Goal: Task Accomplishment & Management: Manage account settings

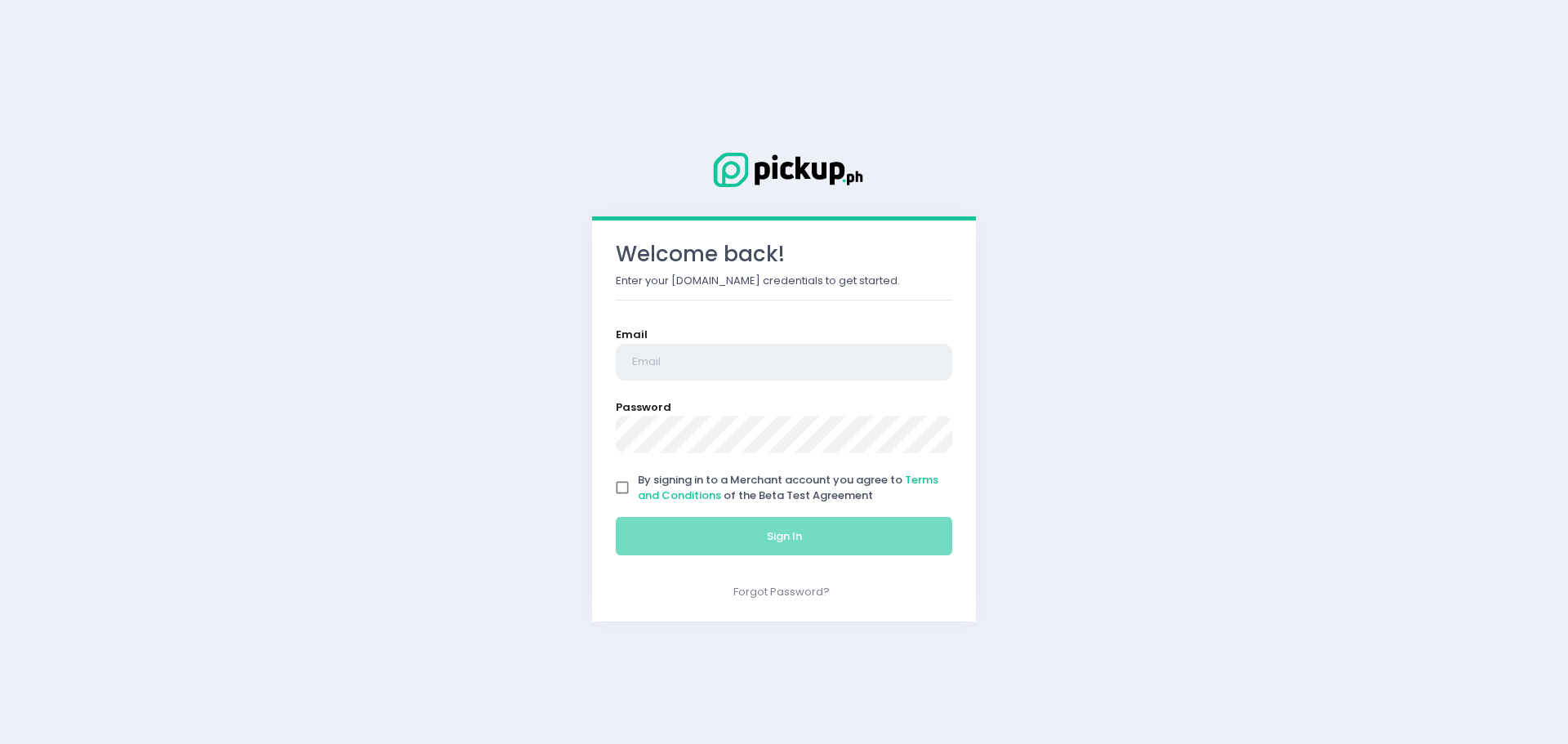
click at [751, 372] on input "email" at bounding box center [783, 363] width 336 height 37
type input "[EMAIL_ADDRESS][DOMAIN_NAME]"
drag, startPoint x: 618, startPoint y: 488, endPoint x: 705, endPoint y: 528, distance: 95.8
click at [623, 491] on input "By signing in to a Merchant account you agree to Terms and Conditions of the Be…" at bounding box center [622, 487] width 31 height 31
checkbox input "true"
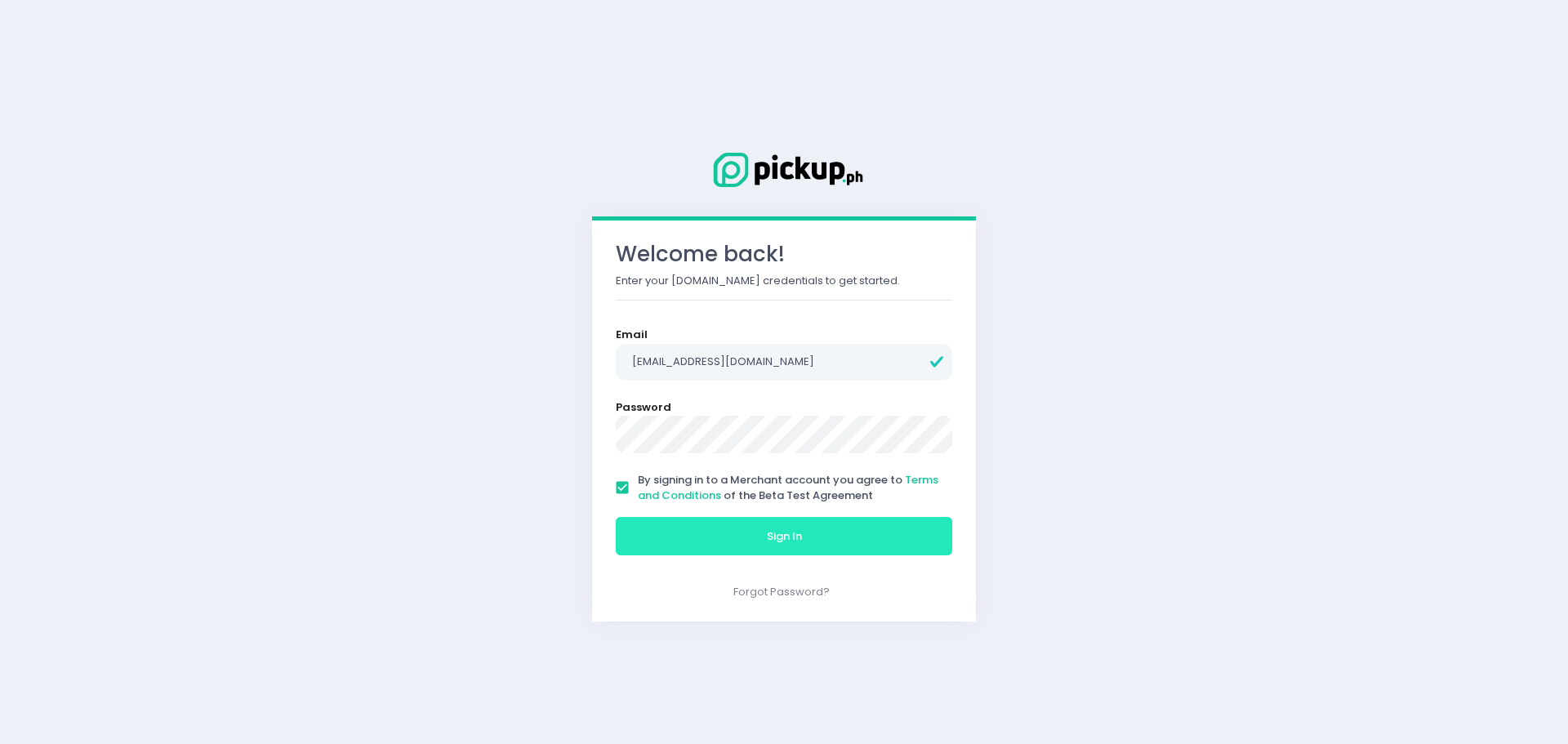
click at [716, 533] on button "Sign In" at bounding box center [783, 537] width 336 height 39
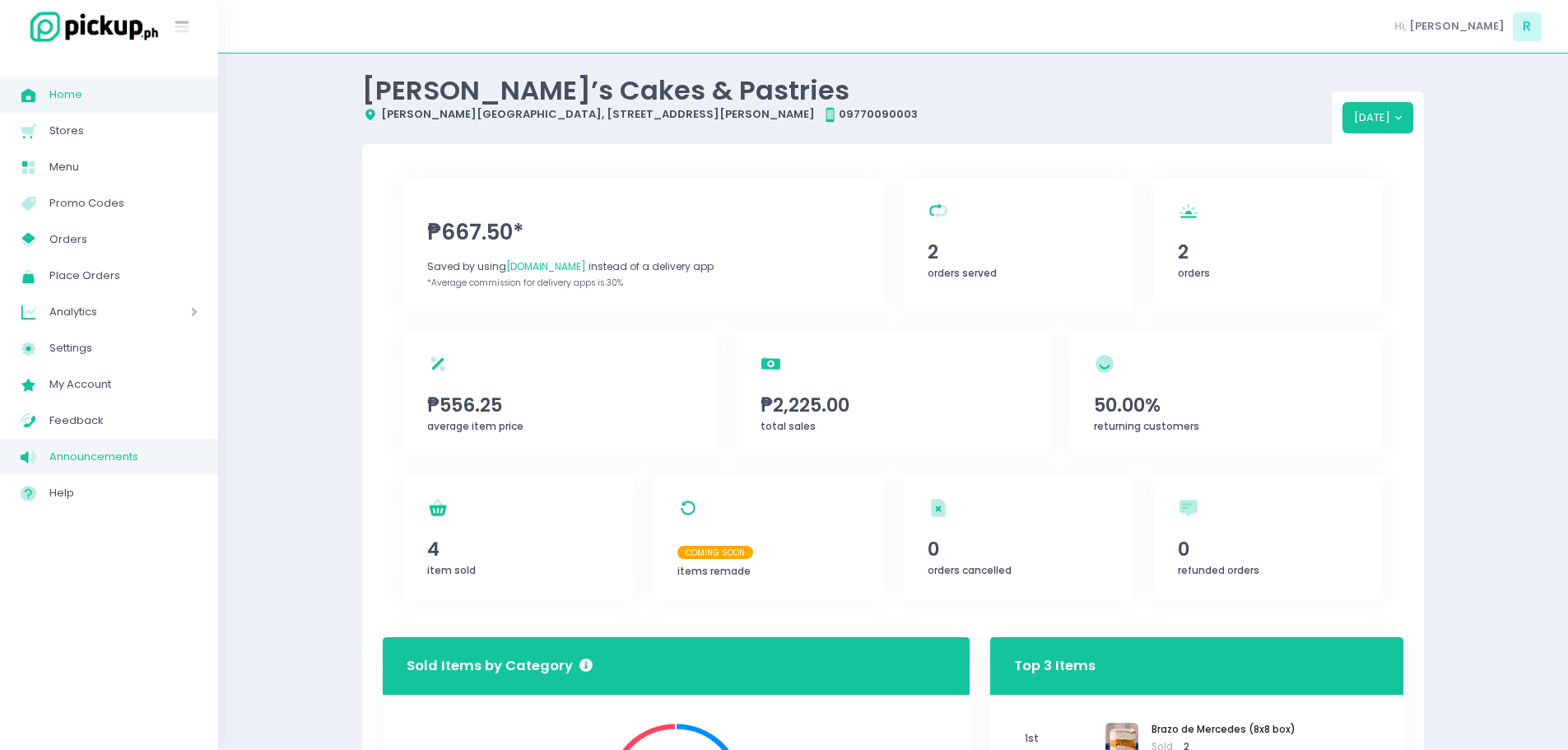
click at [98, 448] on span "Announcements" at bounding box center [123, 457] width 148 height 22
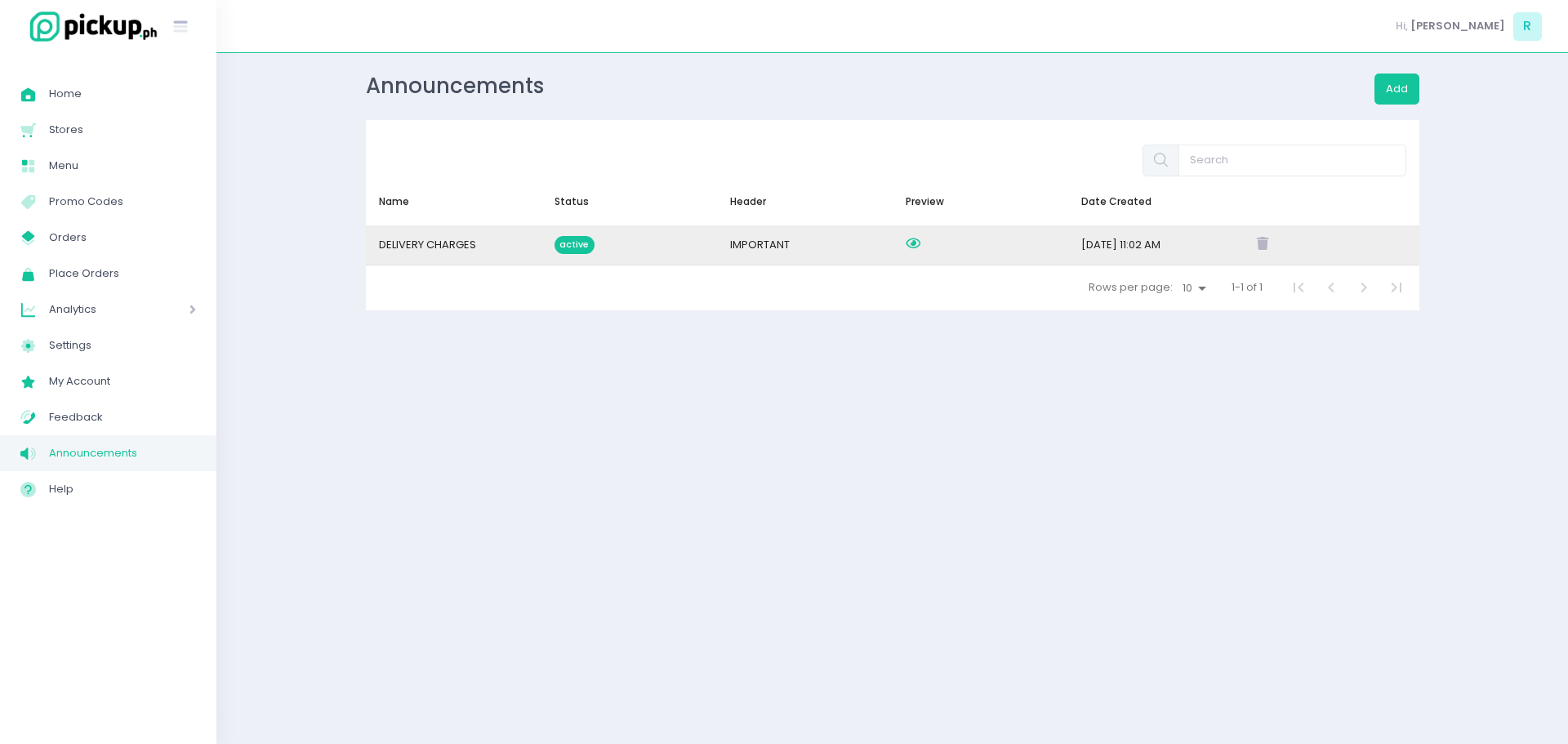
click at [914, 241] on icon at bounding box center [913, 244] width 15 height 13
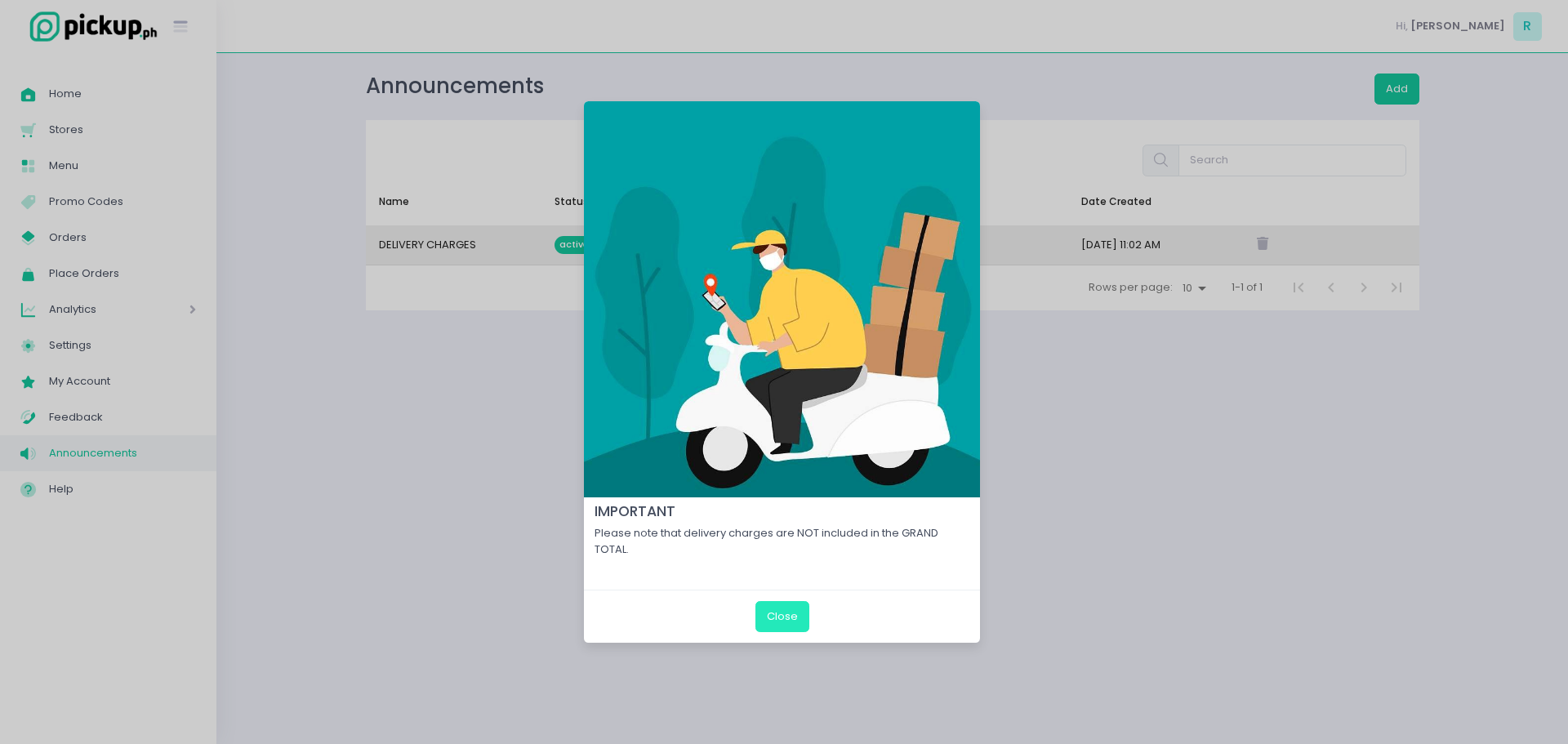
click at [788, 625] on button "Close" at bounding box center [783, 617] width 54 height 31
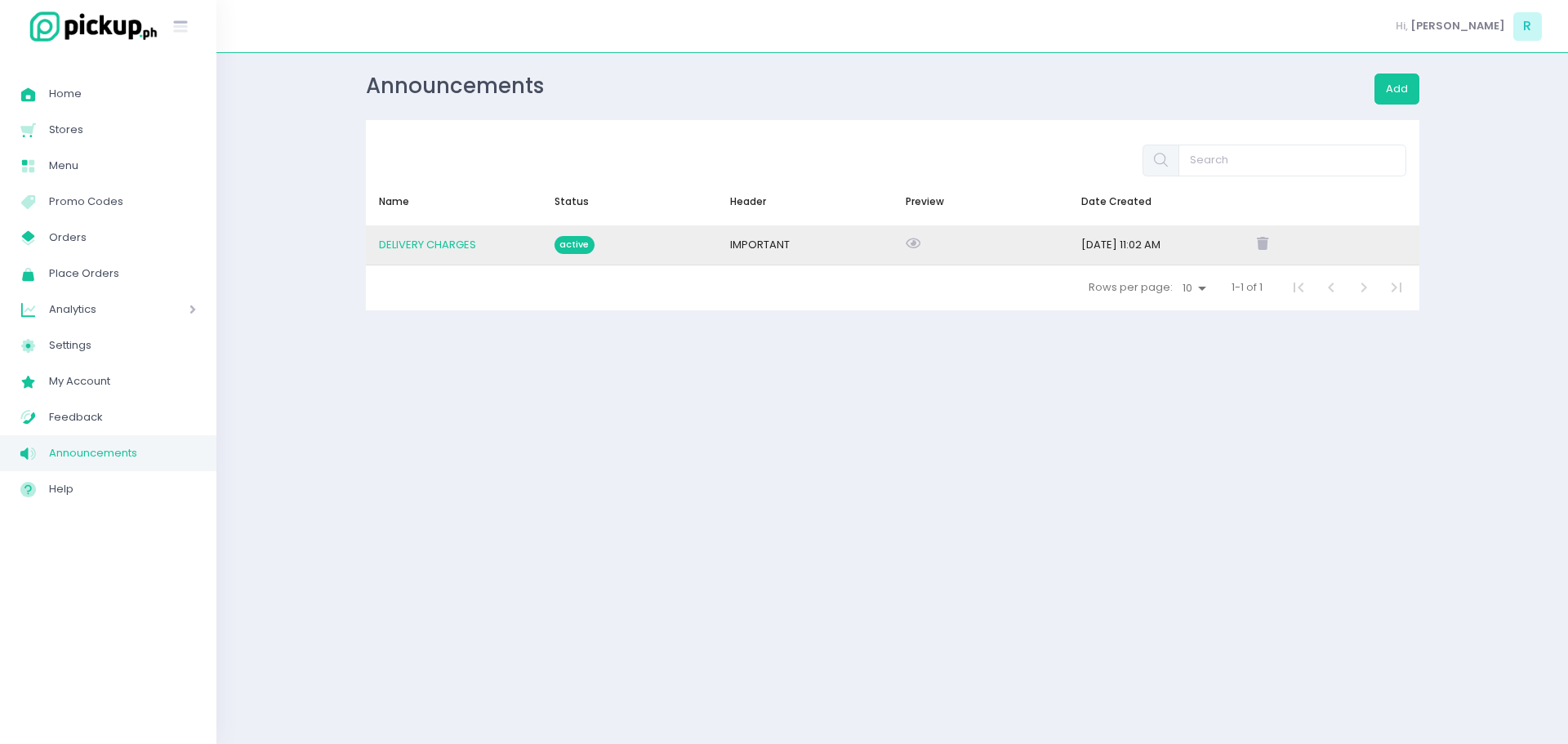
click at [436, 251] on span "DELIVERY CHARGES" at bounding box center [428, 245] width 97 height 16
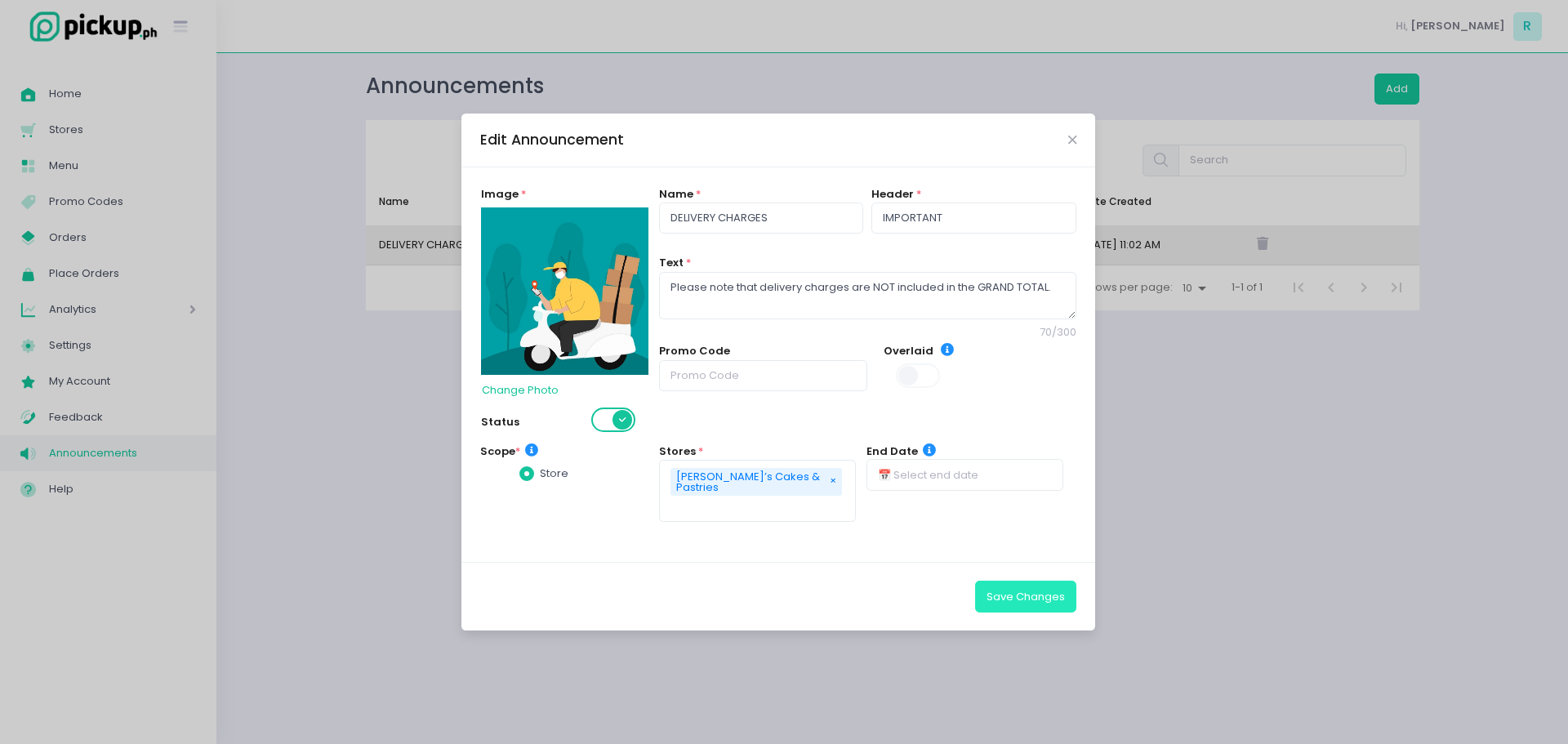
click at [1030, 595] on button "Save Changes" at bounding box center [1026, 596] width 101 height 31
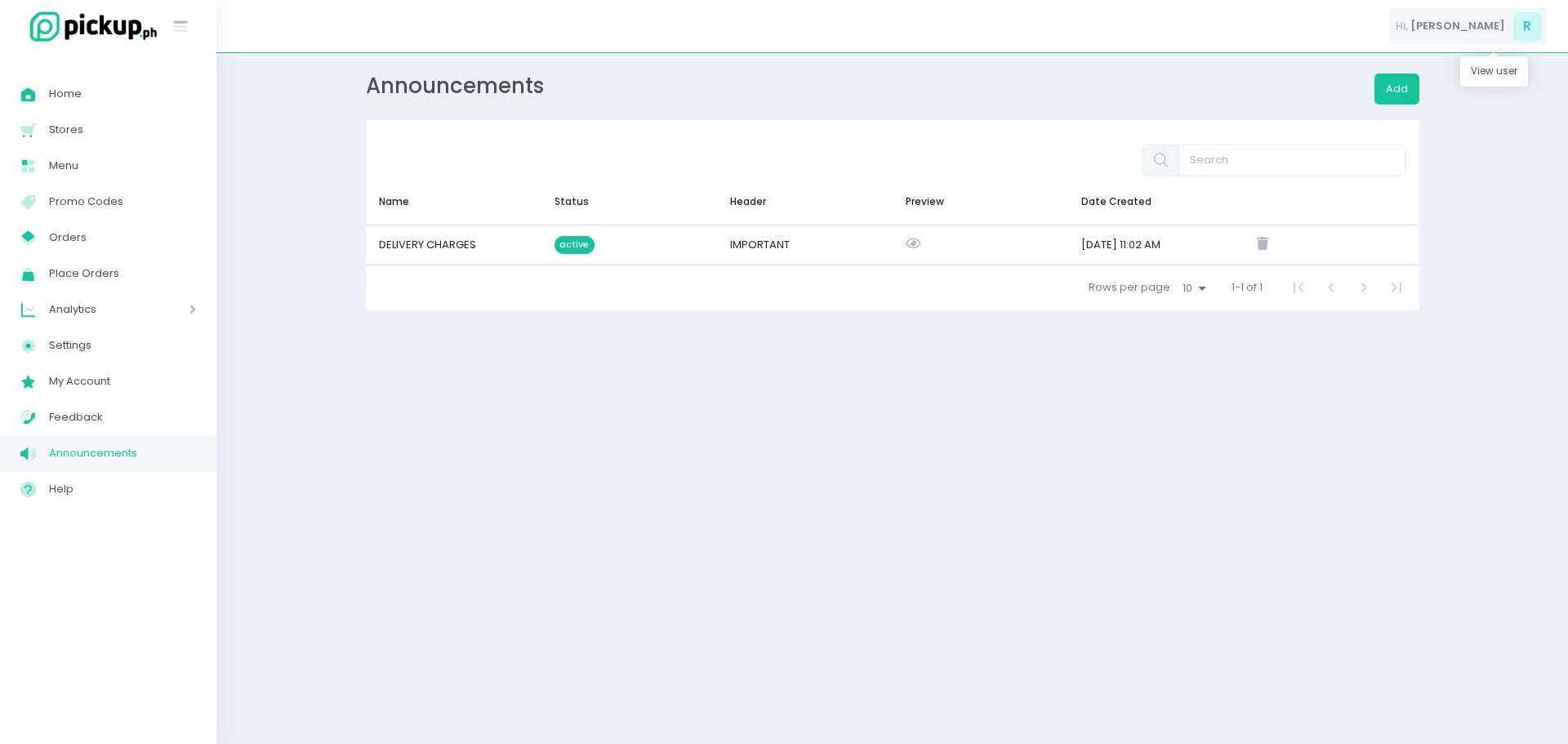
click at [1533, 30] on span "R" at bounding box center [1528, 26] width 29 height 29
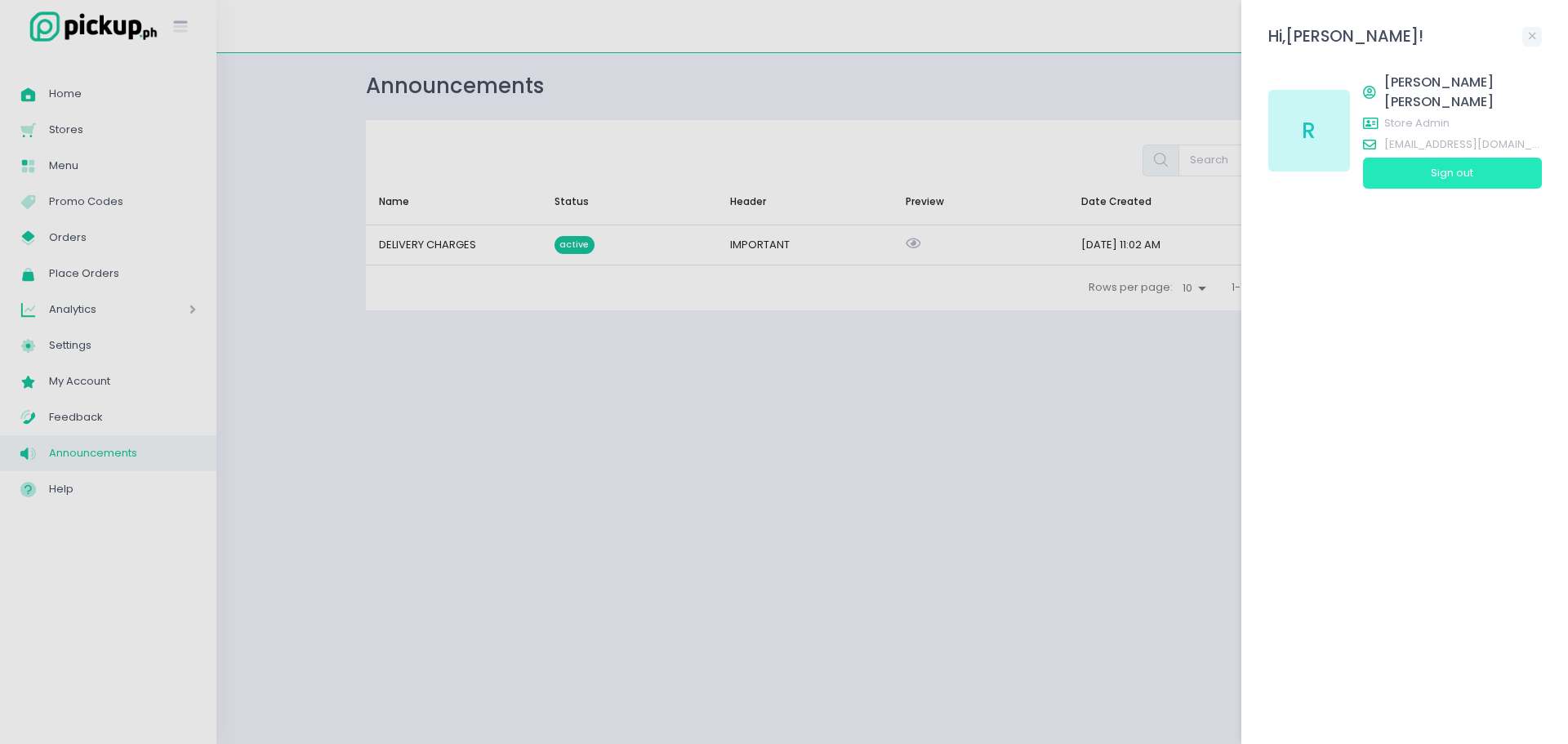
click at [1467, 163] on button "Sign out" at bounding box center [1452, 172] width 179 height 31
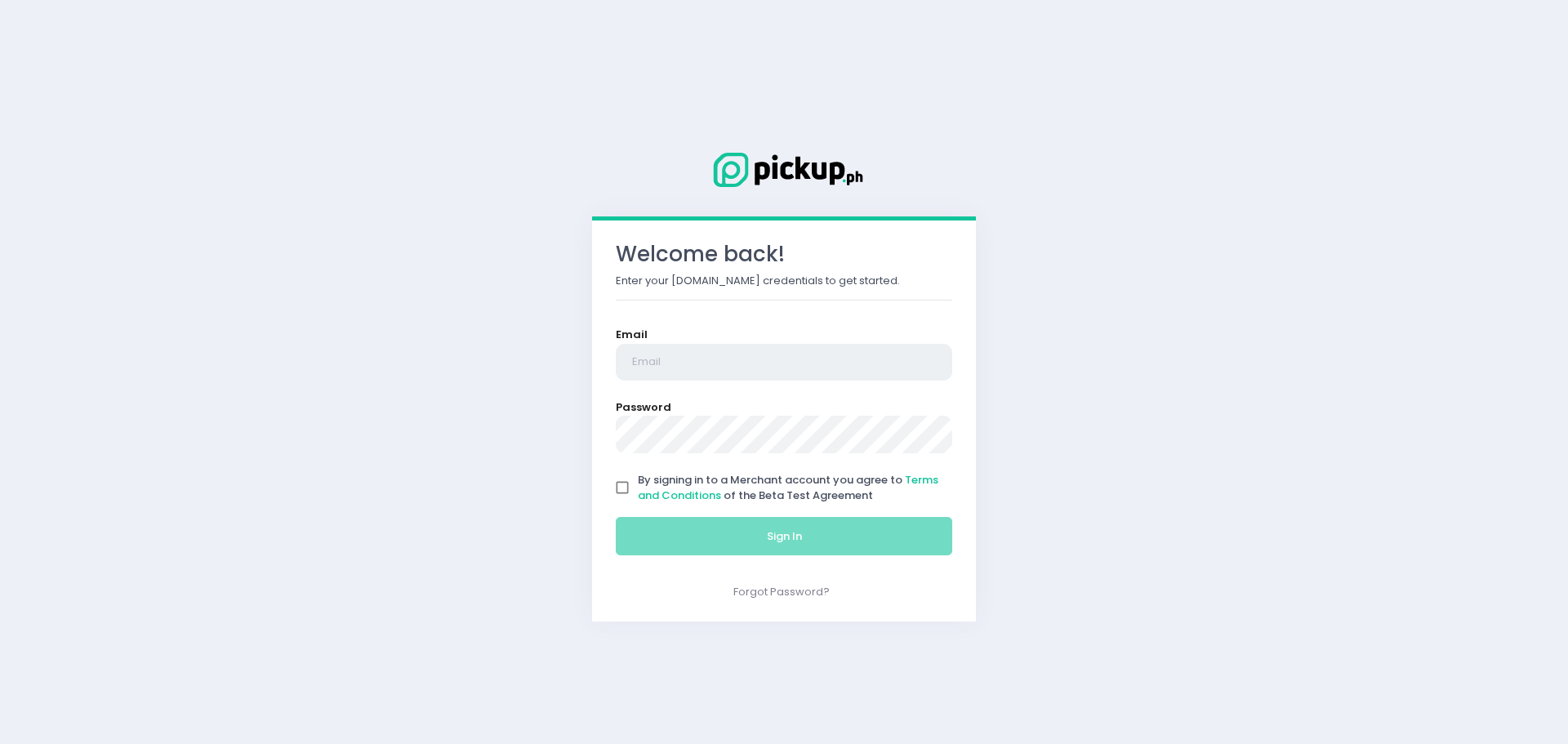
click at [851, 368] on input "email" at bounding box center [783, 363] width 336 height 37
type input "[EMAIL_ADDRESS][DOMAIN_NAME]"
drag, startPoint x: 625, startPoint y: 491, endPoint x: 776, endPoint y: 560, distance: 166.0
click at [627, 491] on input "By signing in to a Merchant account you agree to Terms and Conditions of the Be…" at bounding box center [622, 487] width 31 height 31
checkbox input "true"
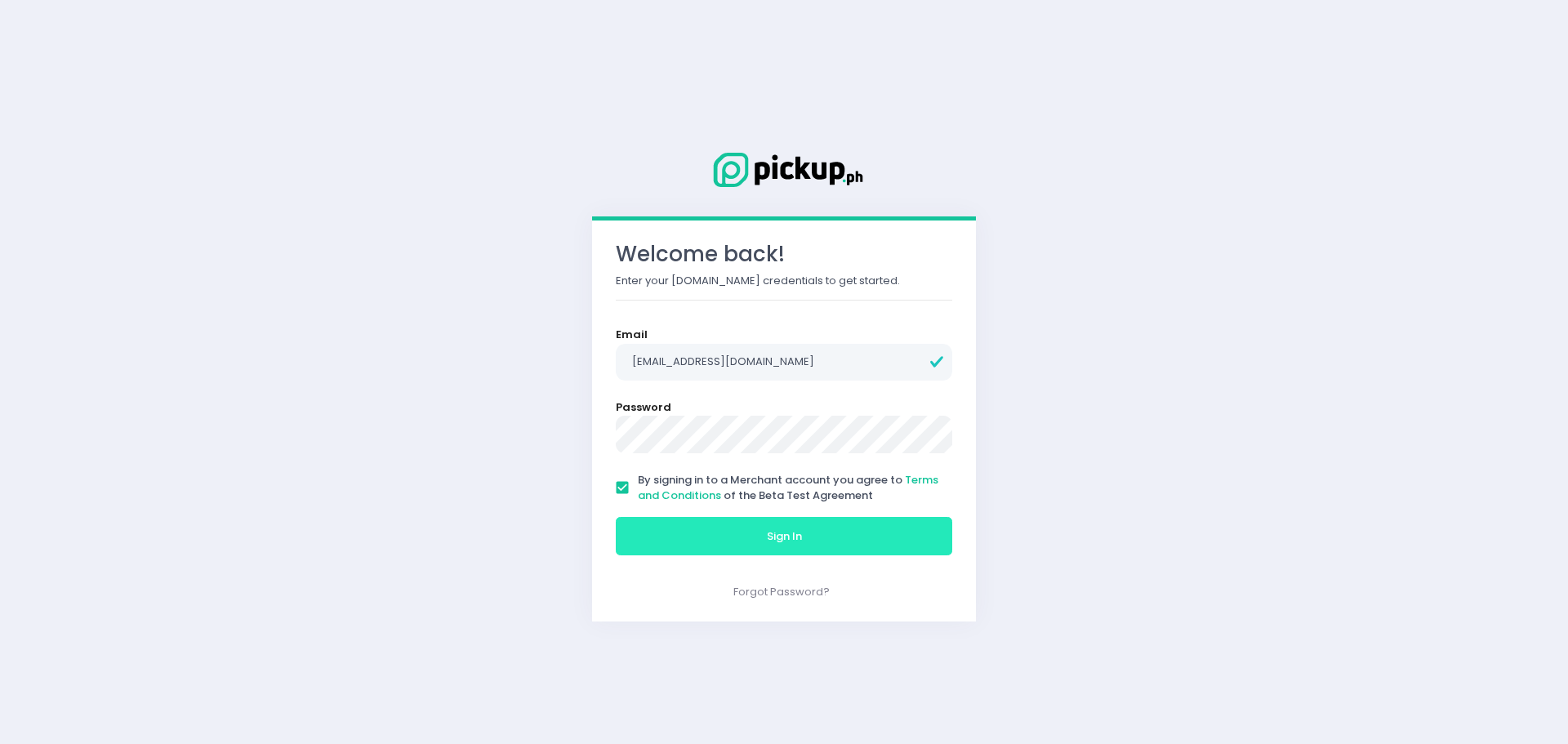
click at [778, 548] on button "Sign In" at bounding box center [783, 537] width 336 height 39
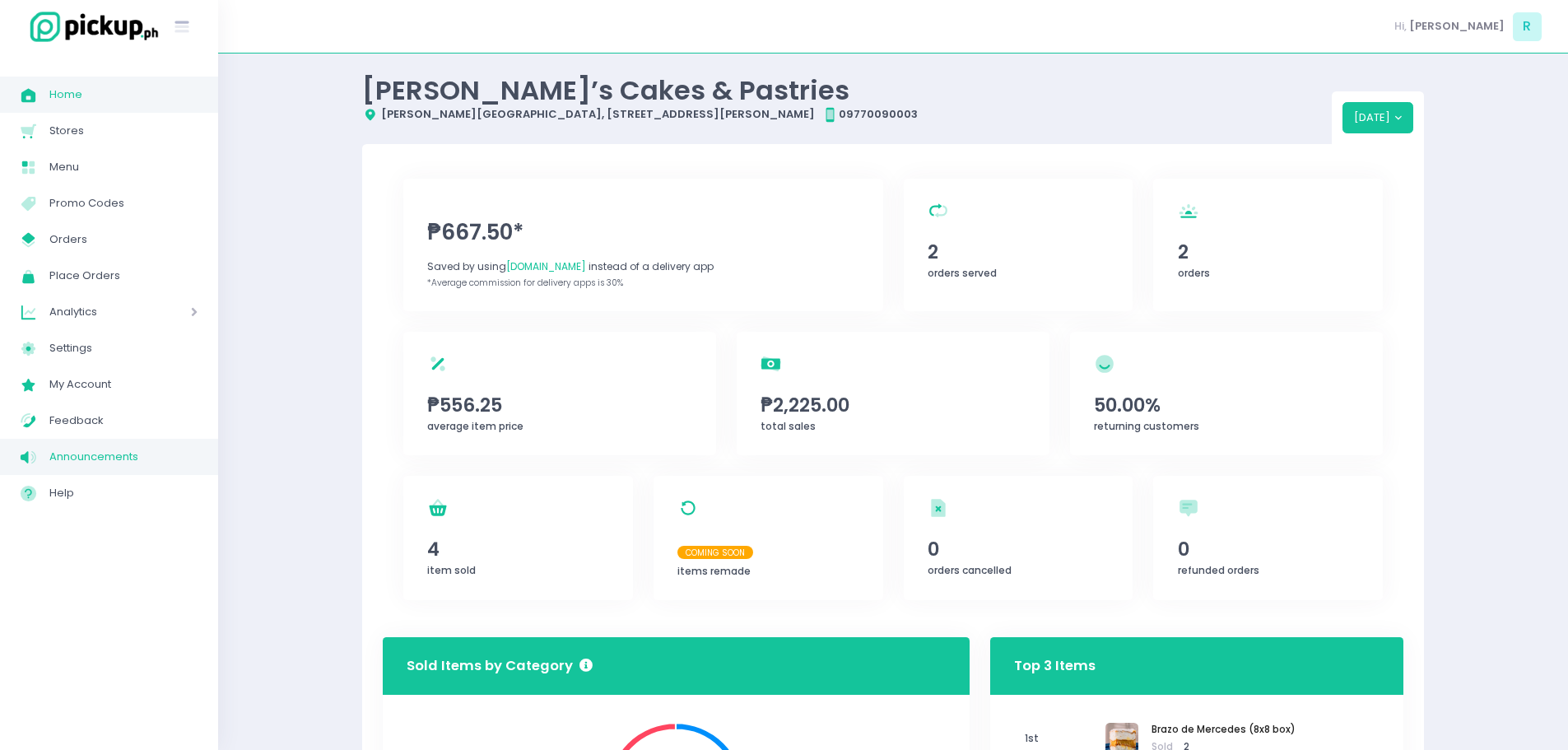
click at [68, 460] on span "Announcements" at bounding box center [123, 457] width 148 height 22
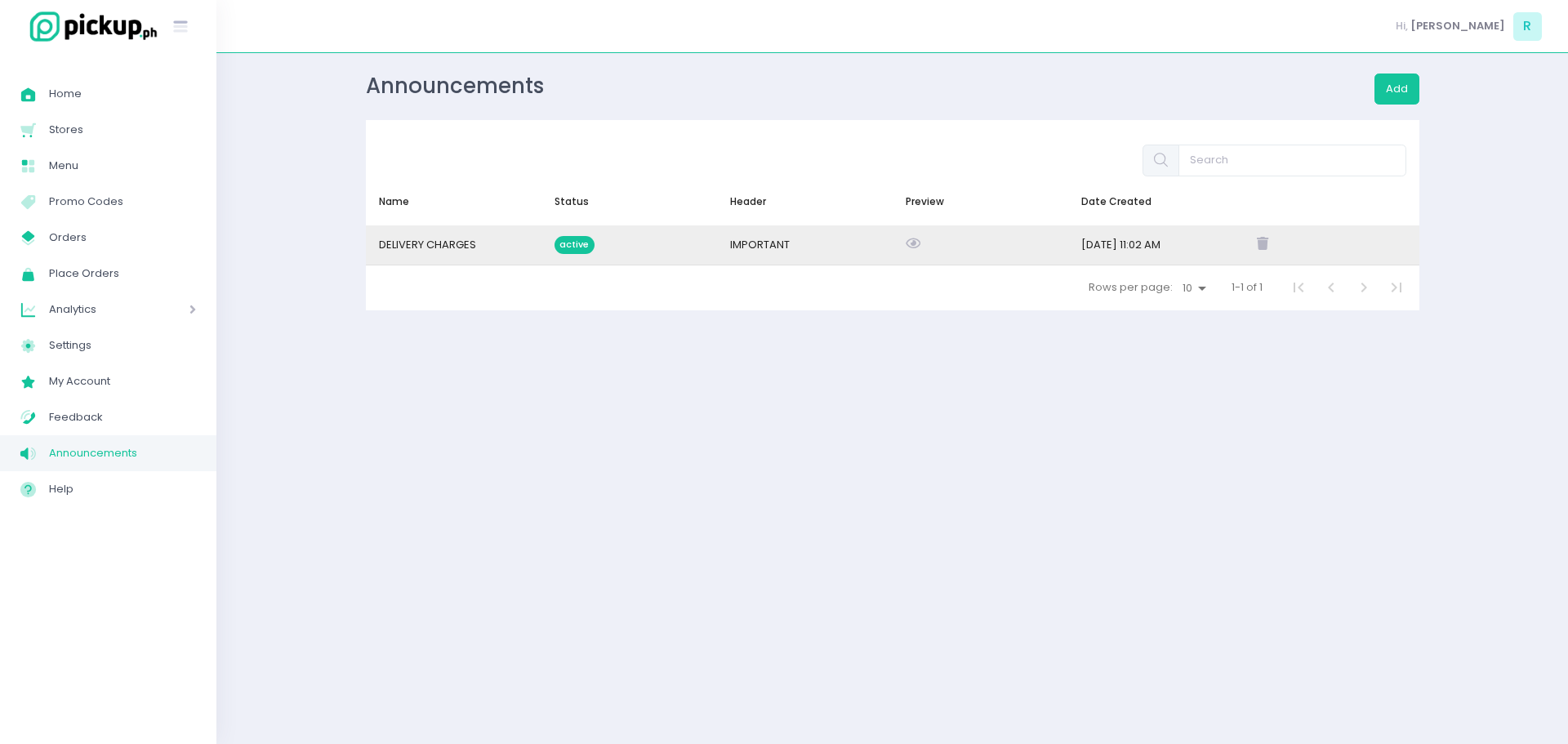
click at [567, 242] on span "active" at bounding box center [574, 245] width 40 height 18
click at [416, 243] on span "DELIVERY CHARGES" at bounding box center [428, 245] width 97 height 16
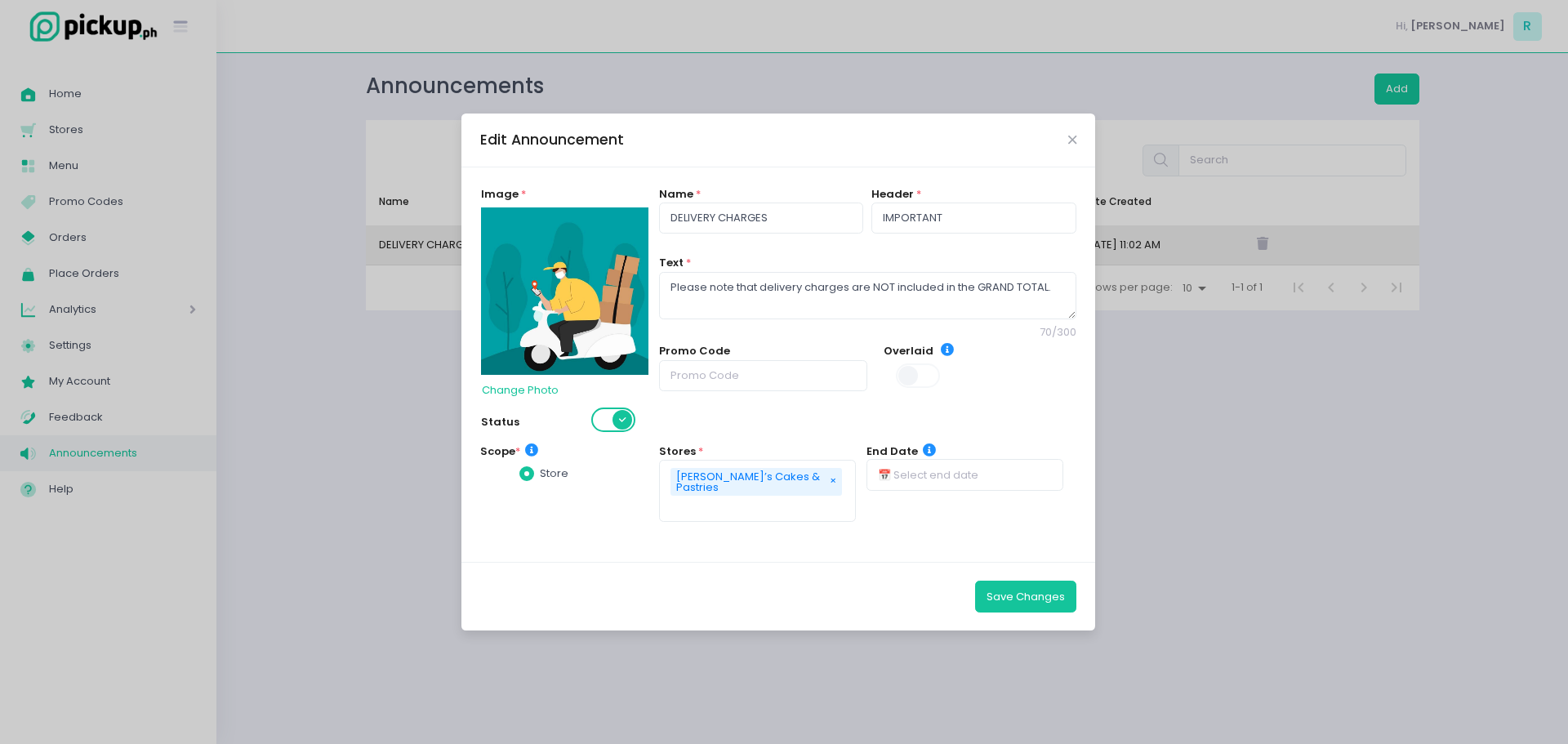
click at [519, 472] on div "store" at bounding box center [570, 475] width 179 height 21
click at [545, 473] on label "store" at bounding box center [544, 473] width 49 height 16
click at [545, 473] on input "store" at bounding box center [544, 470] width 10 height 10
click at [526, 476] on span at bounding box center [527, 474] width 15 height 15
click at [540, 476] on input "store" at bounding box center [544, 470] width 10 height 10
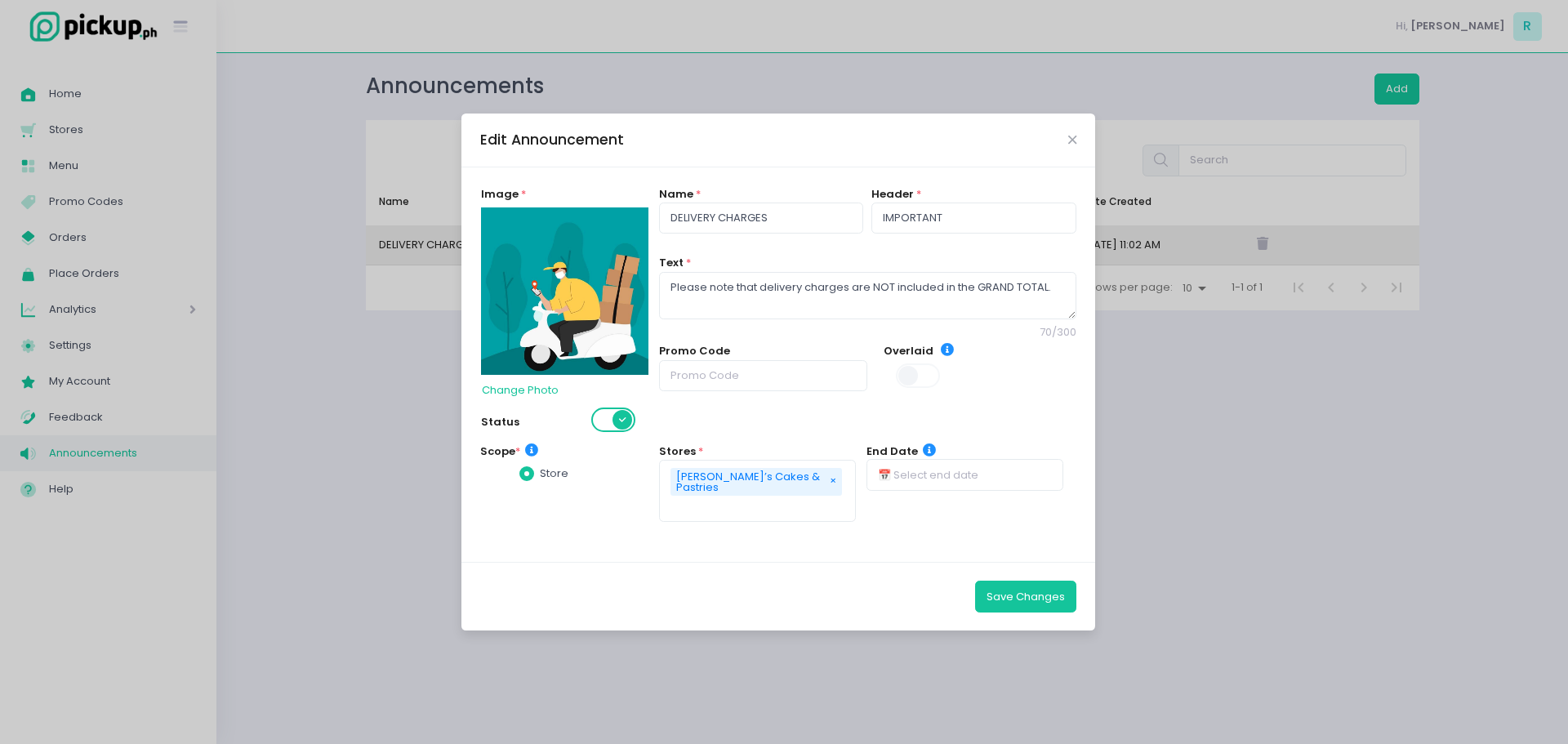
click at [526, 475] on span at bounding box center [527, 474] width 15 height 15
click at [540, 475] on input "store" at bounding box center [544, 470] width 10 height 10
click at [531, 453] on icon at bounding box center [532, 450] width 13 height 13
click at [526, 482] on label "store" at bounding box center [544, 473] width 49 height 16
click at [540, 476] on input "store" at bounding box center [544, 470] width 10 height 10
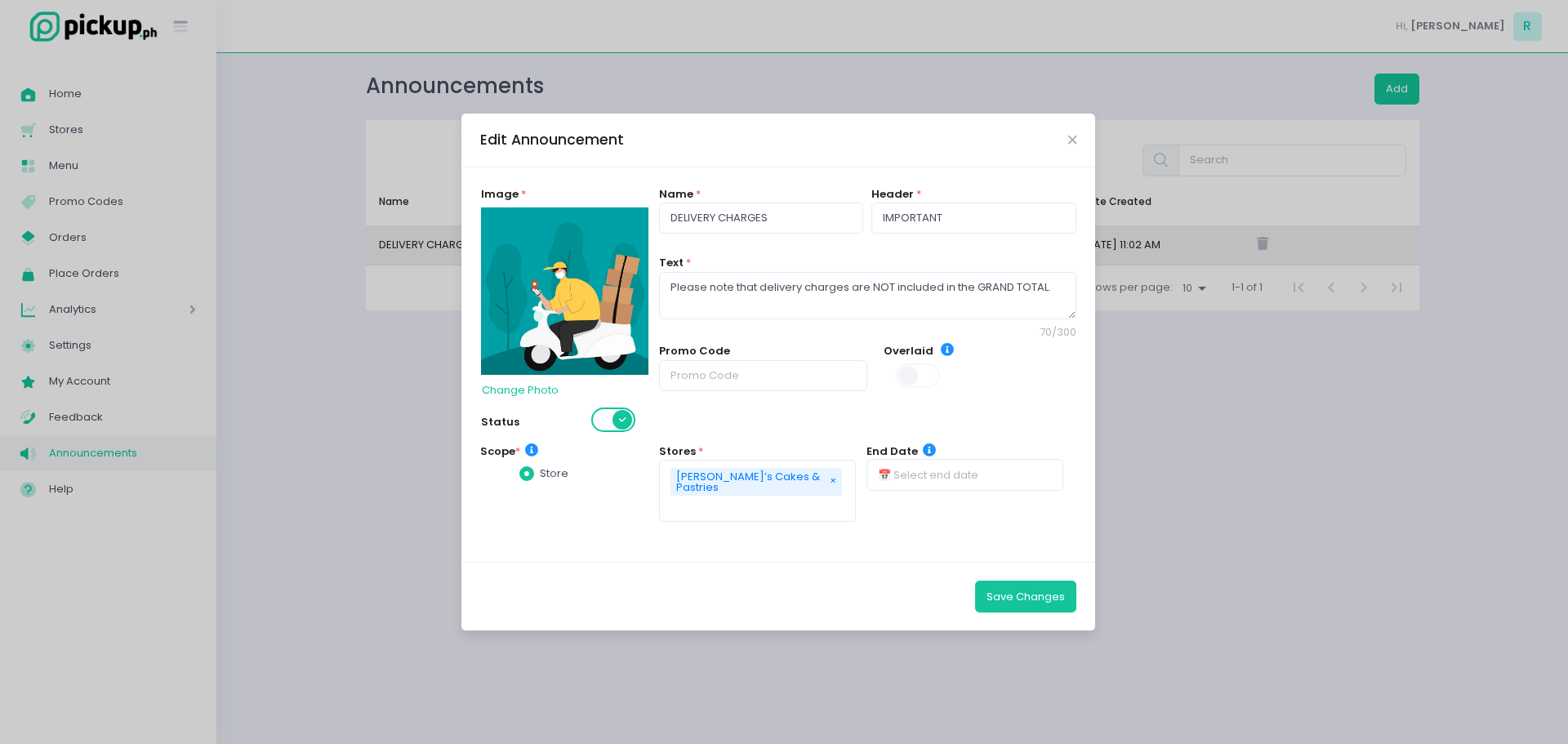
click at [553, 476] on label "store" at bounding box center [544, 473] width 49 height 16
click at [551, 476] on input "store" at bounding box center [544, 470] width 10 height 10
click at [587, 479] on div "store" at bounding box center [570, 475] width 179 height 21
click at [514, 475] on div "store" at bounding box center [570, 475] width 179 height 21
click at [592, 479] on div "store" at bounding box center [570, 475] width 179 height 21
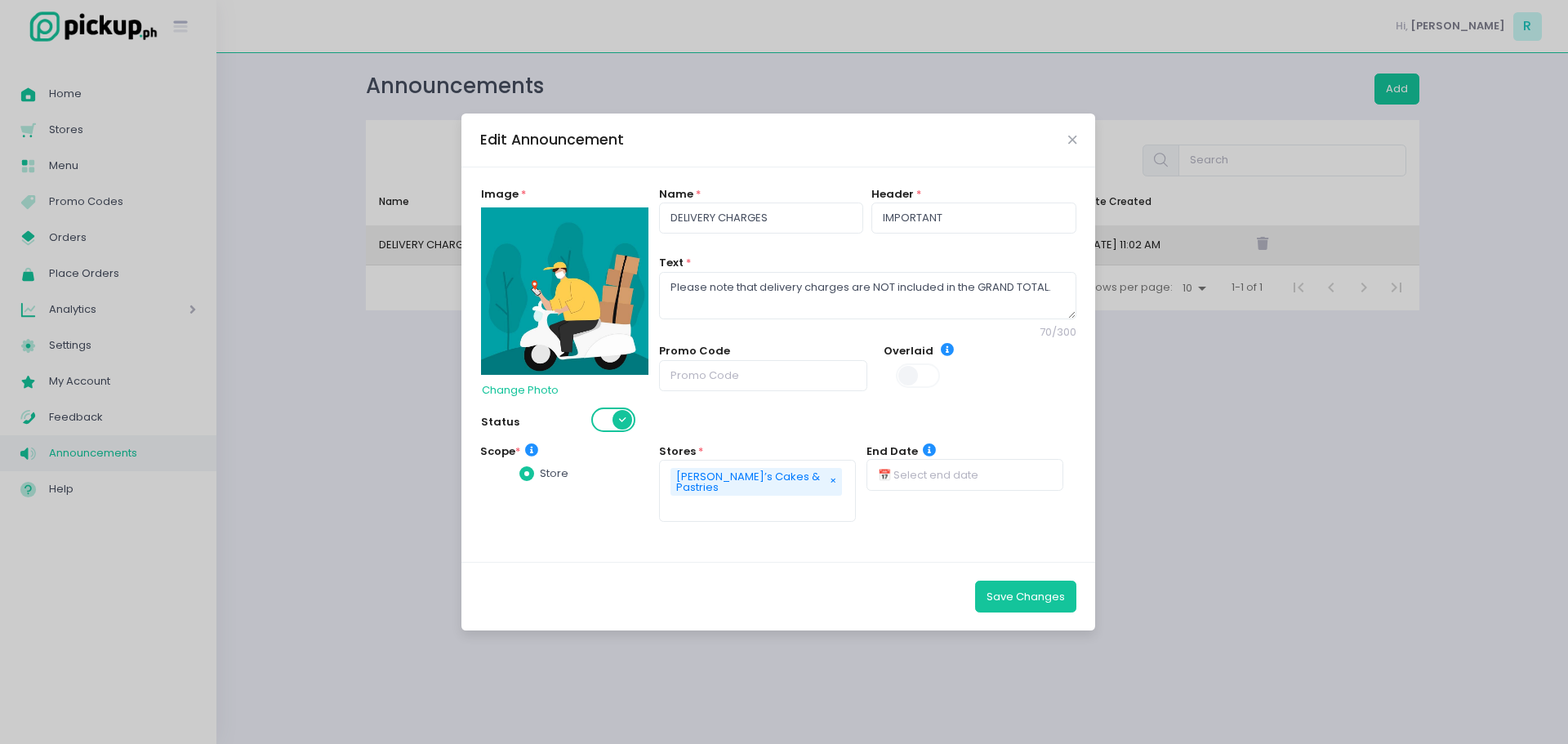
click at [542, 479] on label "store" at bounding box center [544, 473] width 49 height 16
click at [542, 476] on input "store" at bounding box center [544, 470] width 10 height 10
click at [529, 450] on icon at bounding box center [532, 450] width 13 height 13
click at [526, 475] on span at bounding box center [527, 474] width 15 height 15
click at [540, 475] on input "store" at bounding box center [544, 470] width 10 height 10
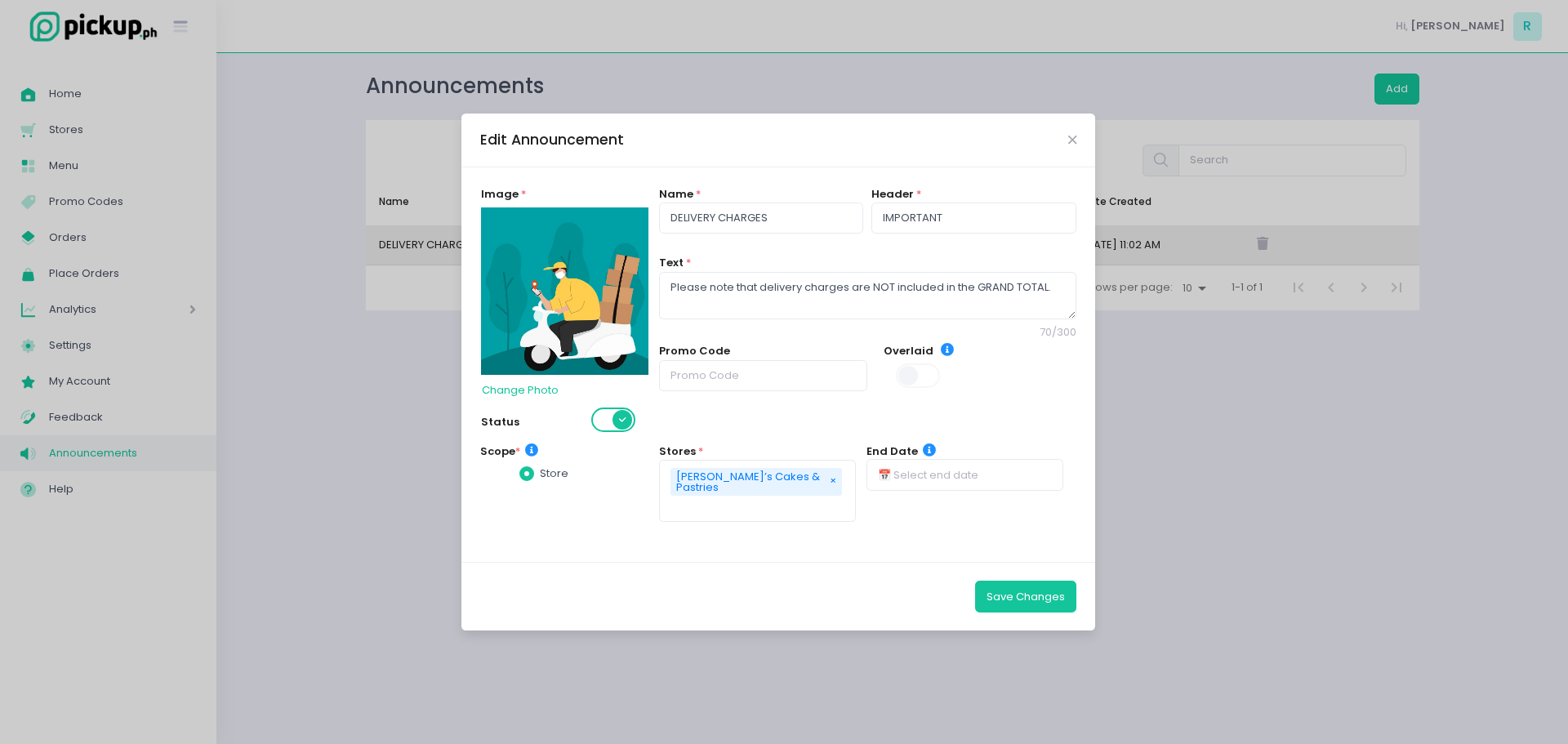
click at [557, 475] on label "store" at bounding box center [544, 473] width 49 height 16
click at [551, 475] on input "store" at bounding box center [544, 470] width 10 height 10
click at [507, 481] on div "store" at bounding box center [570, 475] width 179 height 21
click at [593, 476] on div "store" at bounding box center [570, 475] width 179 height 21
click at [799, 486] on div "[PERSON_NAME]’s Cakes & Pastries × Remove" at bounding box center [756, 483] width 171 height 28
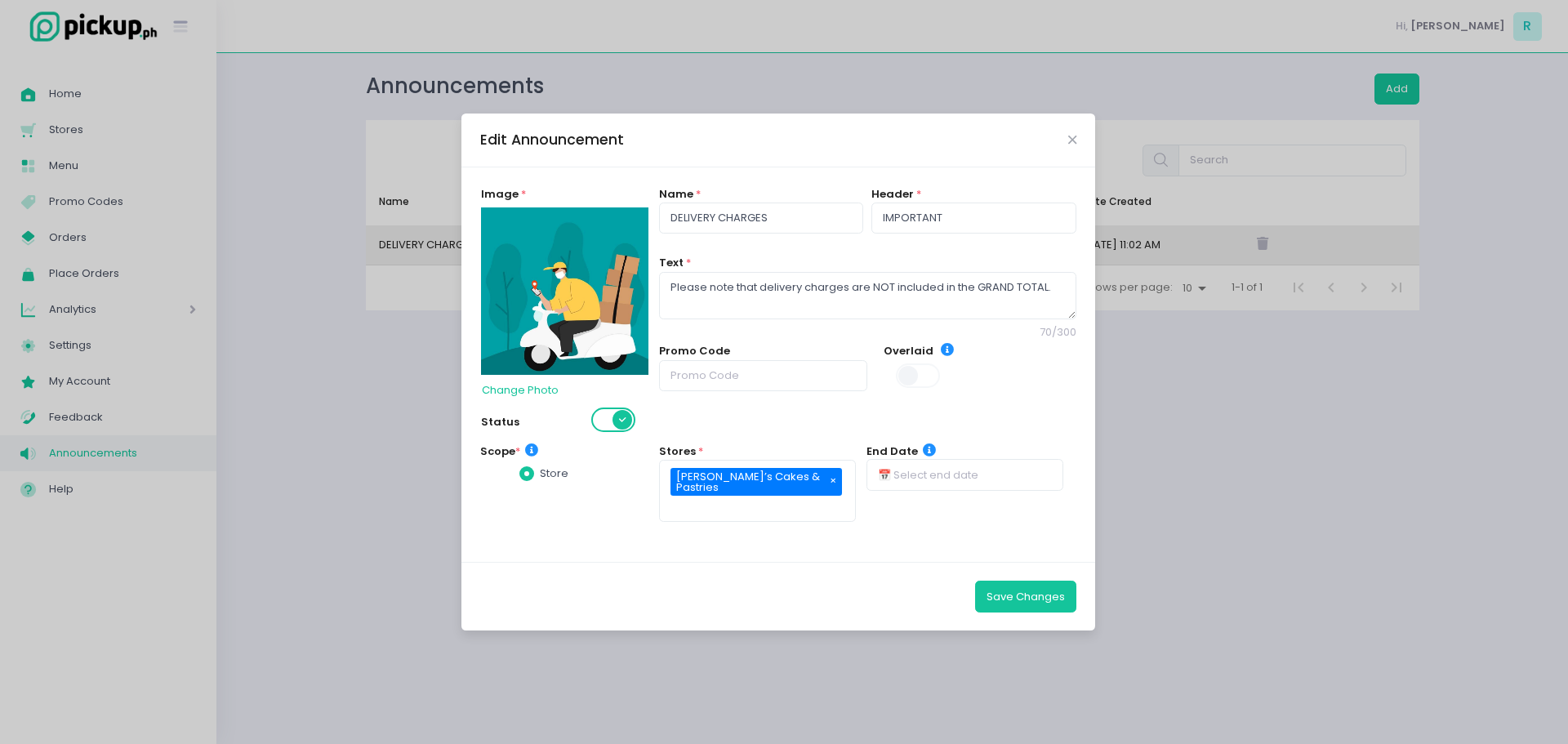
click at [673, 445] on label "Stores" at bounding box center [677, 451] width 37 height 16
click at [501, 498] on div "Scope * store" at bounding box center [570, 493] width 179 height 99
click at [526, 477] on span at bounding box center [527, 474] width 15 height 15
click at [540, 476] on input "store" at bounding box center [544, 470] width 10 height 10
click at [526, 477] on span at bounding box center [527, 474] width 15 height 15
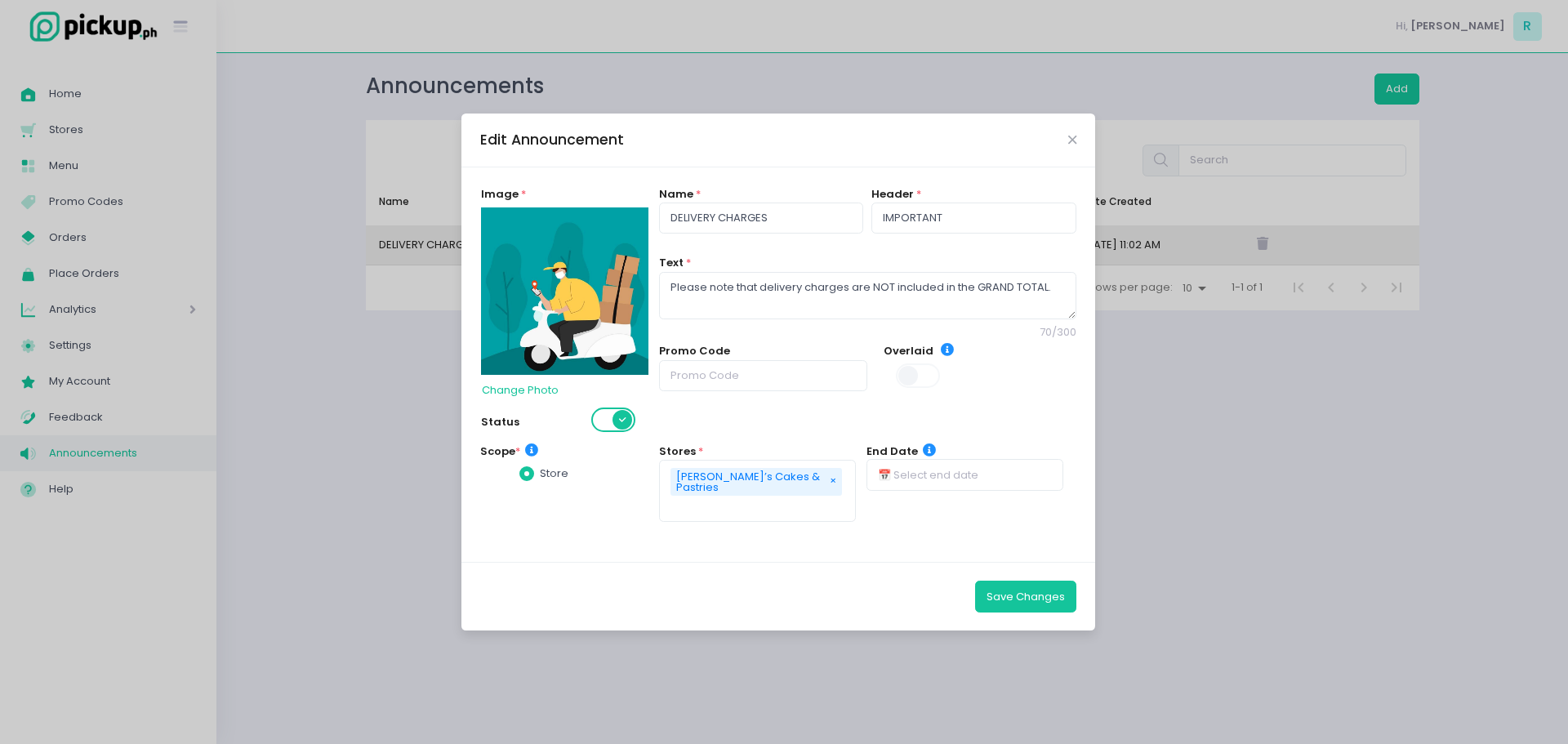
click at [540, 476] on input "store" at bounding box center [544, 470] width 10 height 10
click at [552, 469] on label "store" at bounding box center [544, 473] width 49 height 16
click at [551, 469] on input "store" at bounding box center [544, 470] width 10 height 10
click at [1012, 605] on button "Save Changes" at bounding box center [1026, 596] width 101 height 31
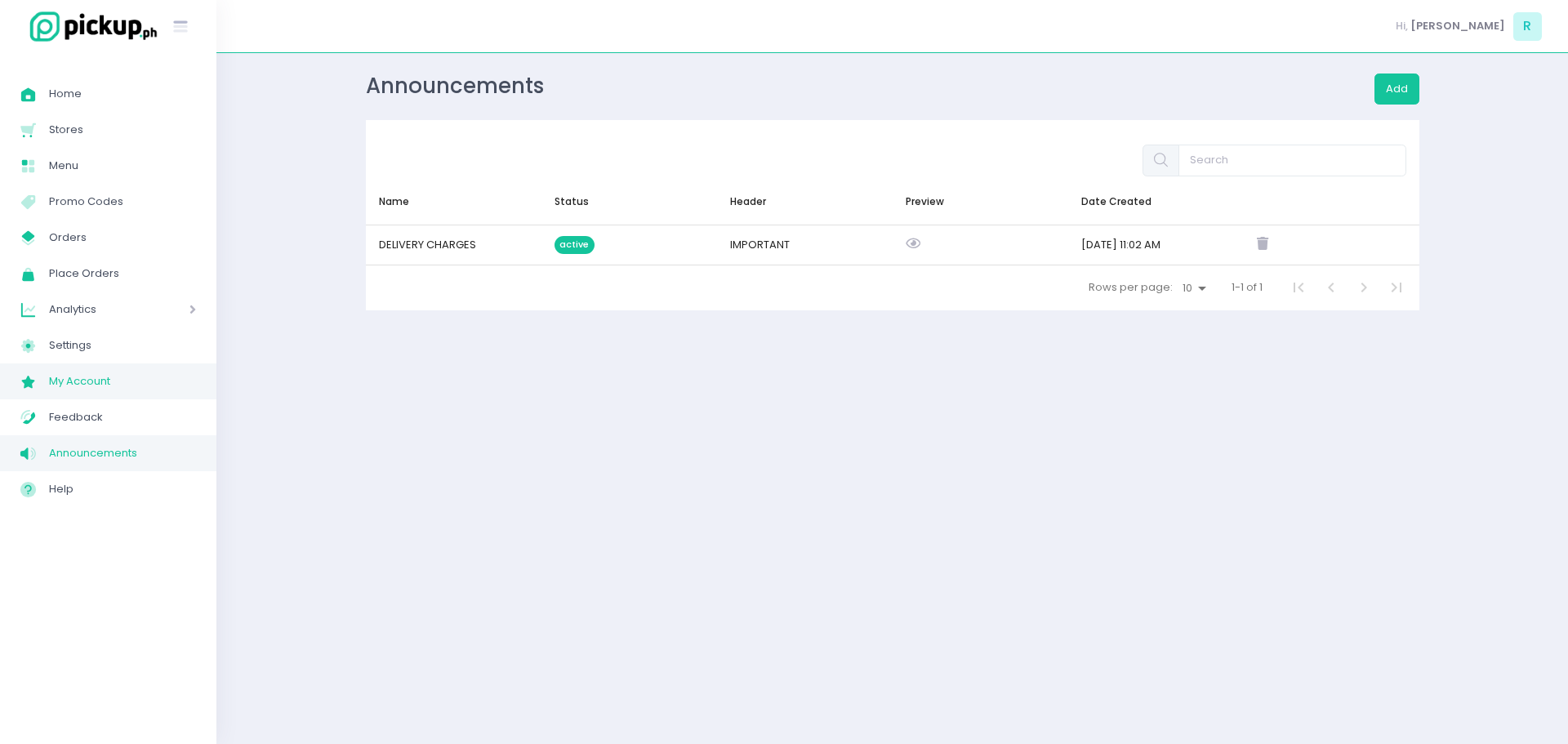
click at [103, 379] on span "My Account" at bounding box center [122, 381] width 147 height 22
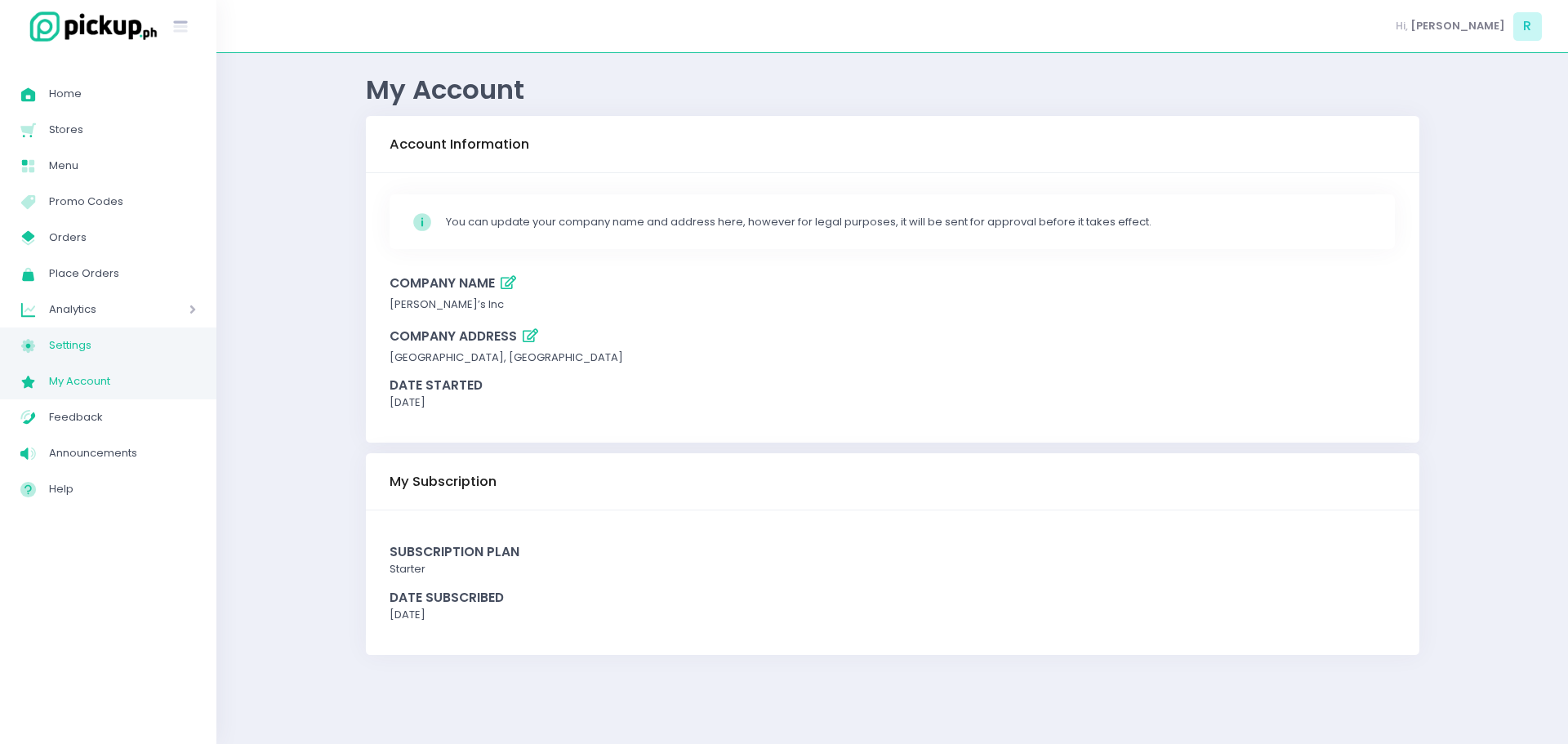
click at [78, 348] on span "Settings" at bounding box center [122, 346] width 147 height 22
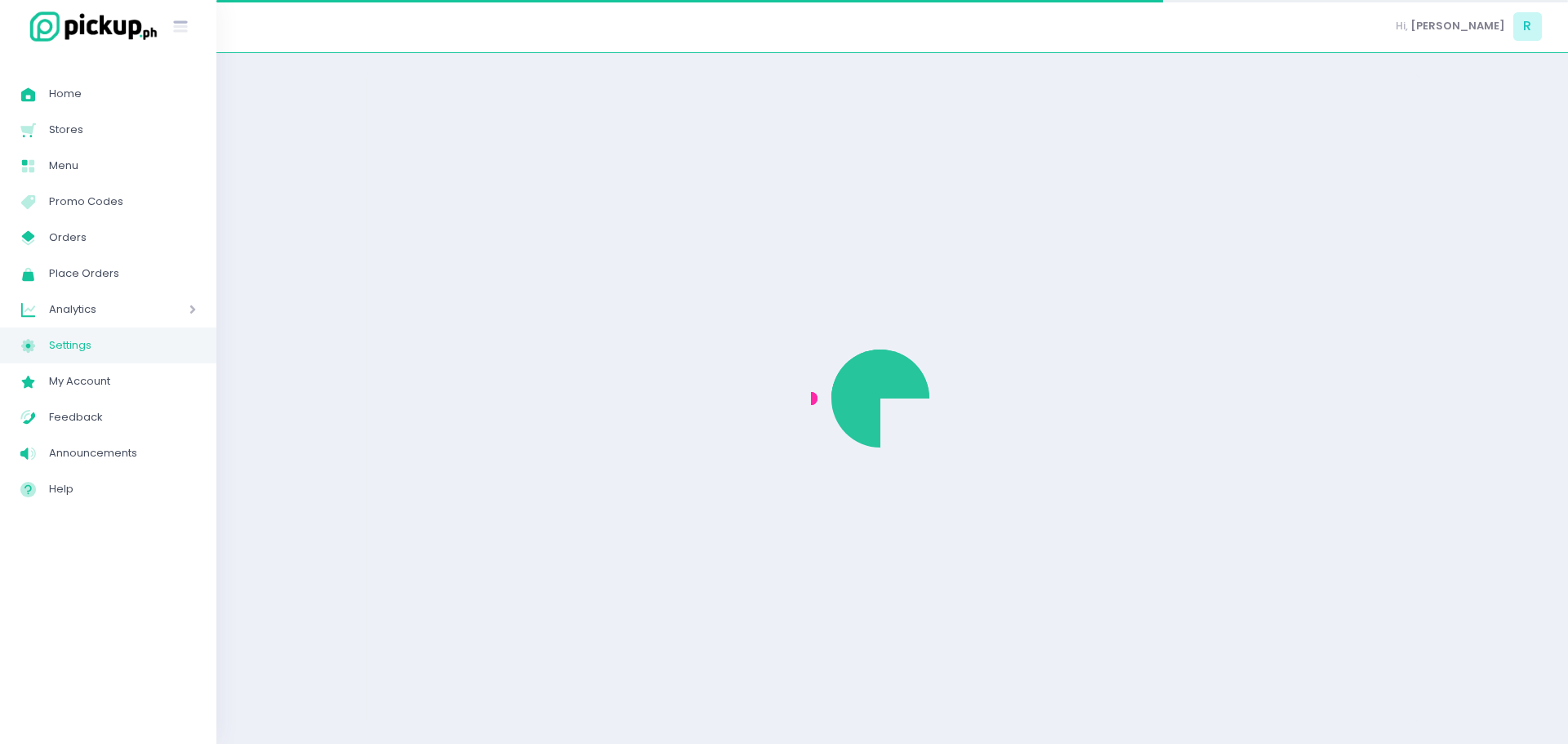
select select "active"
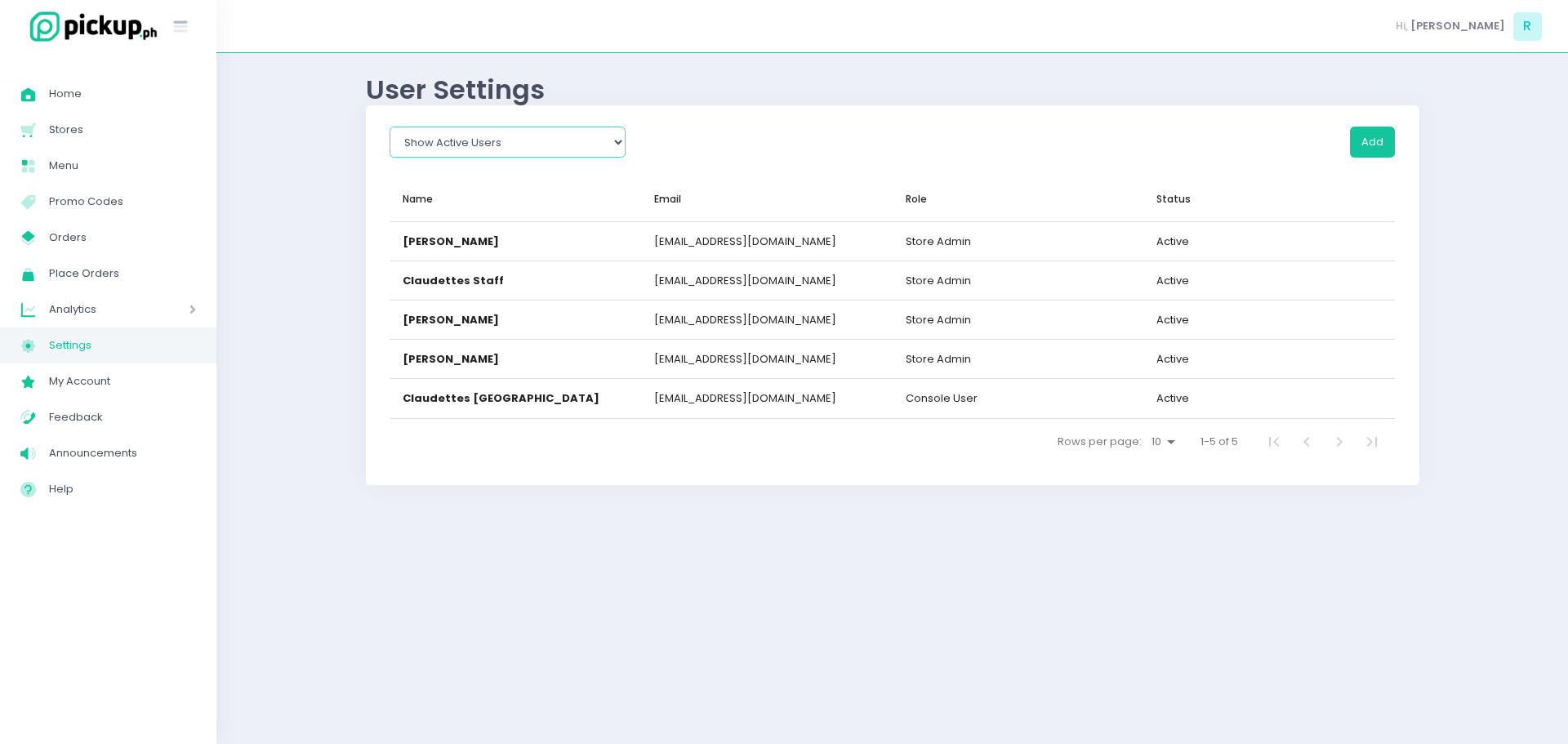
click at [617, 145] on select "Show All Show Active Users Show Inactive Users" at bounding box center [508, 141] width 236 height 31
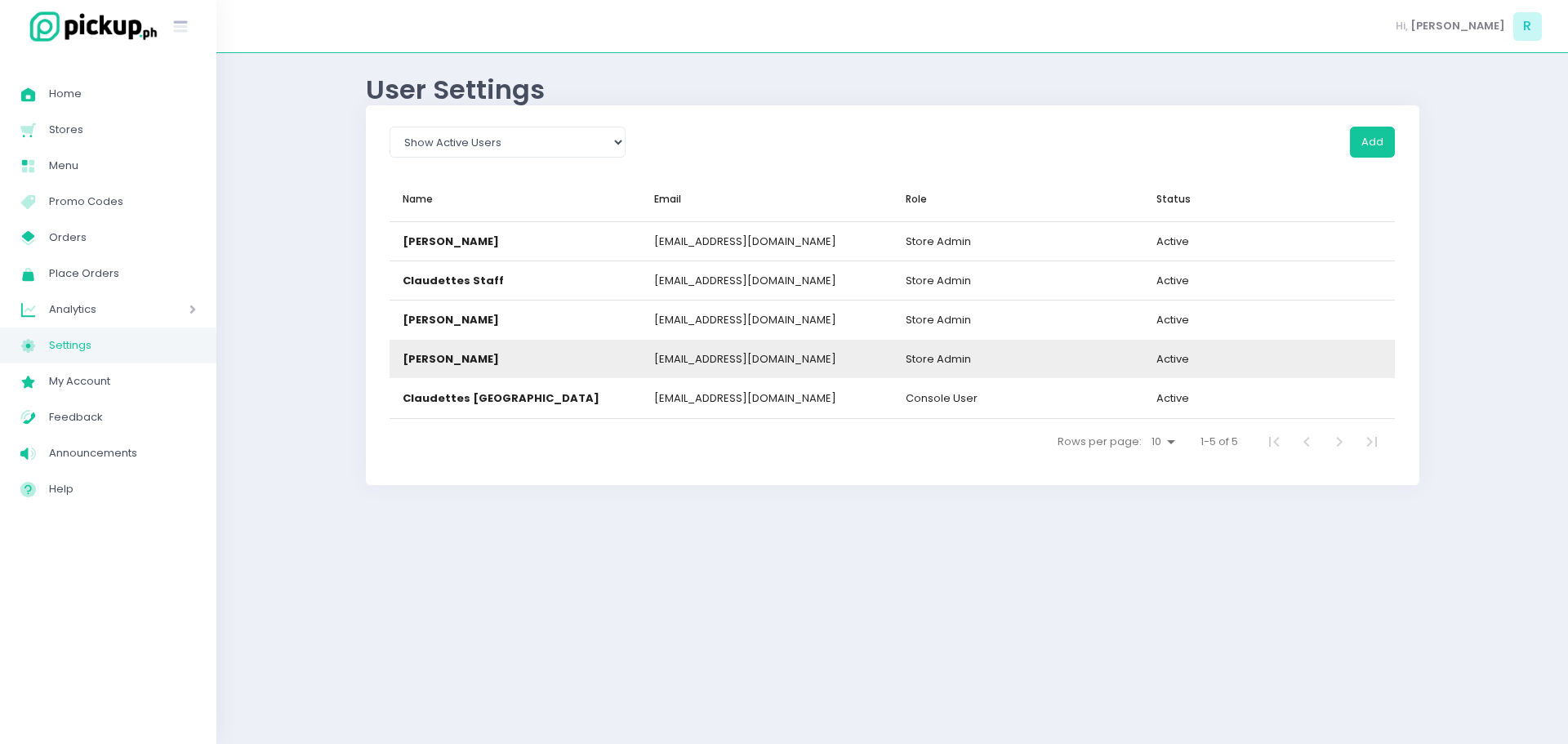
click at [937, 357] on span "store admin" at bounding box center [939, 359] width 66 height 16
click at [424, 354] on div "[PERSON_NAME]" at bounding box center [451, 359] width 96 height 16
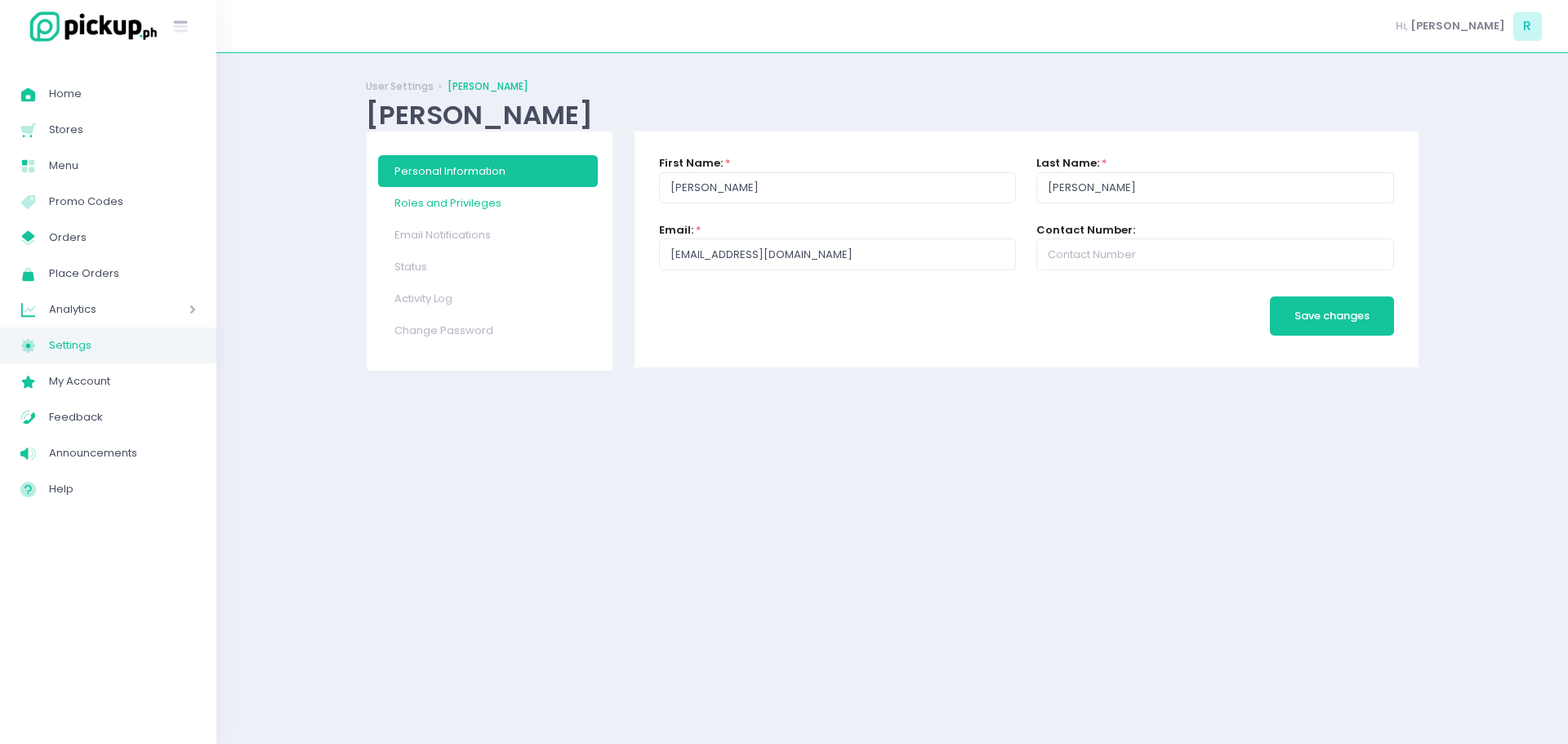
click at [479, 203] on link "Roles and Privileges" at bounding box center [488, 203] width 220 height 32
checkbox input "true"
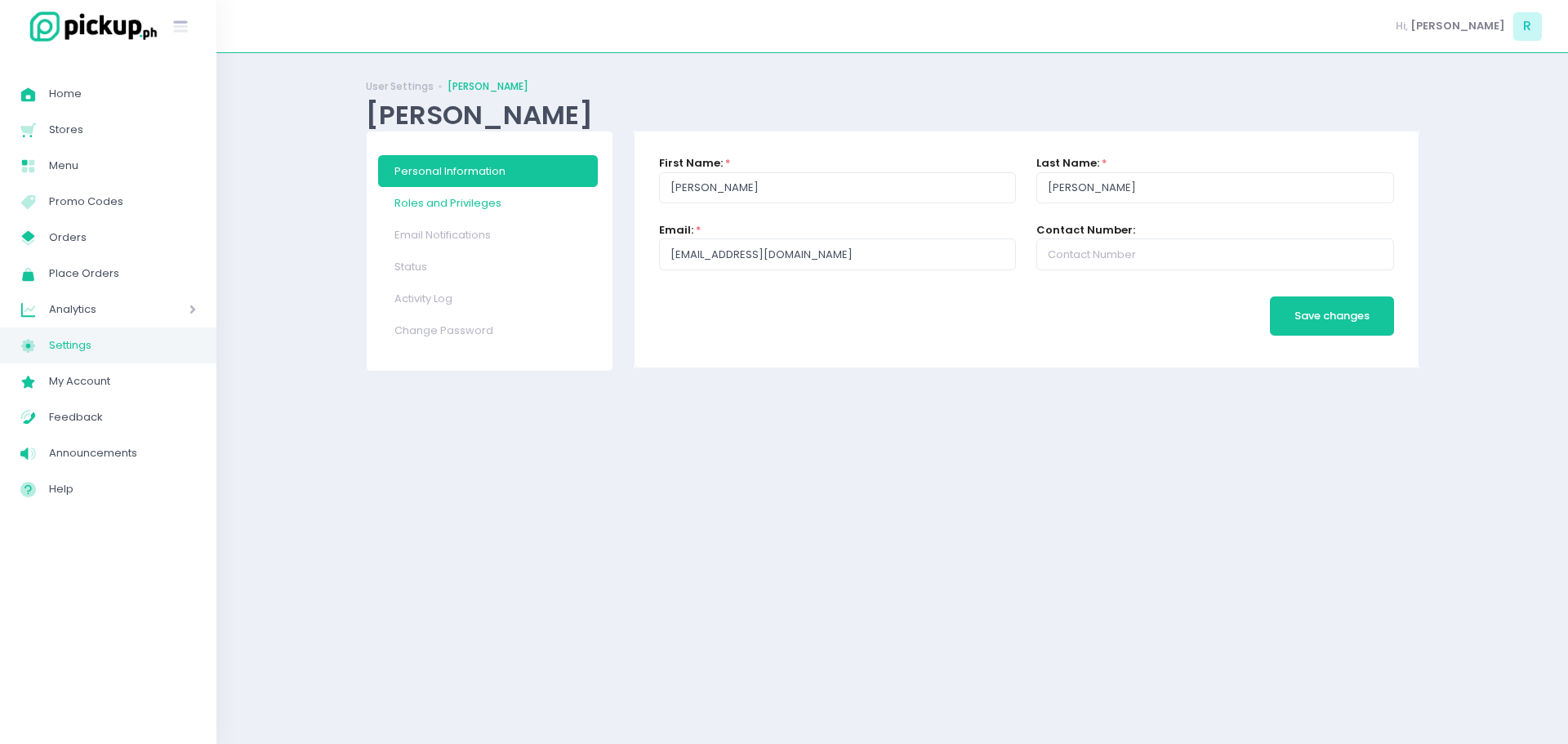
checkbox input "true"
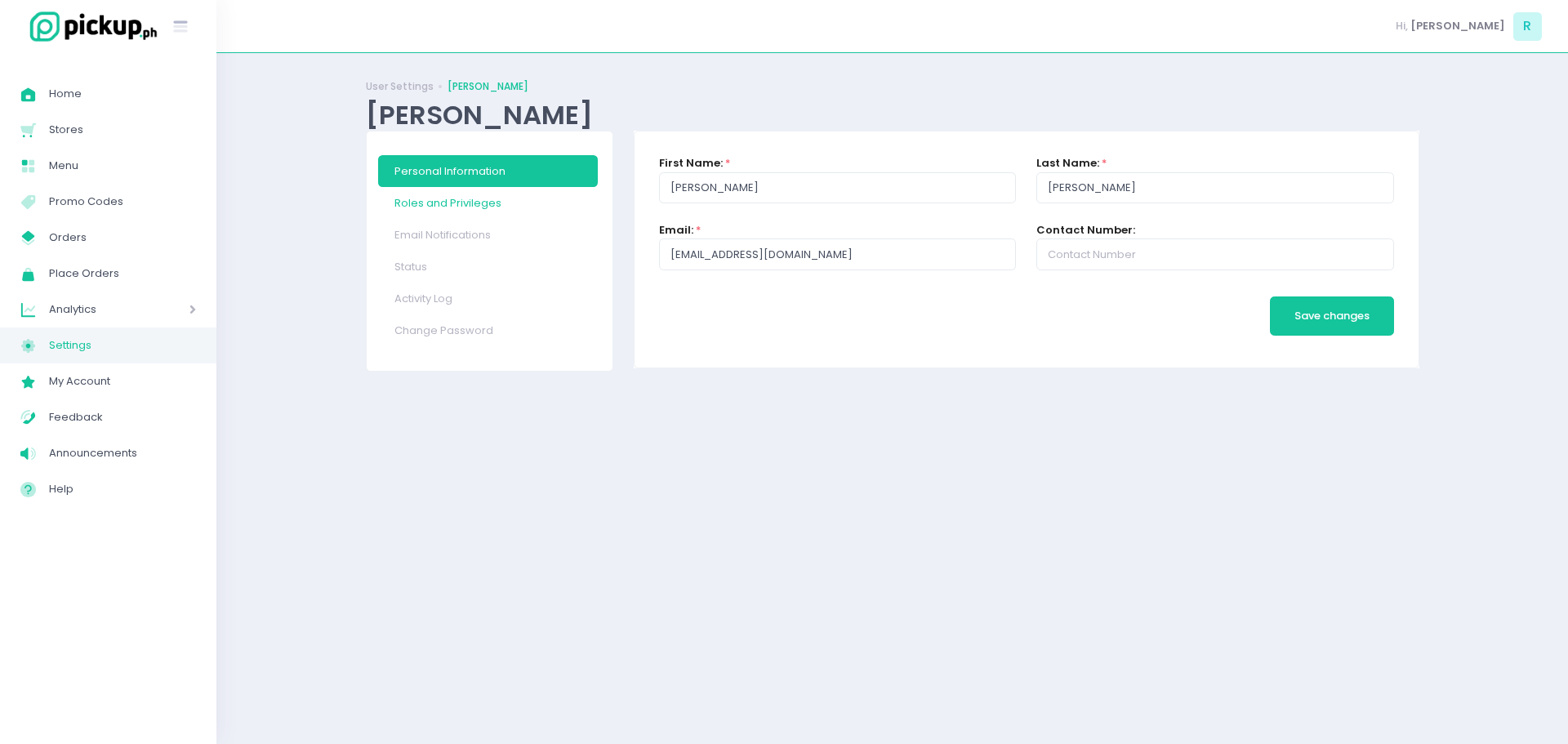
checkbox input "true"
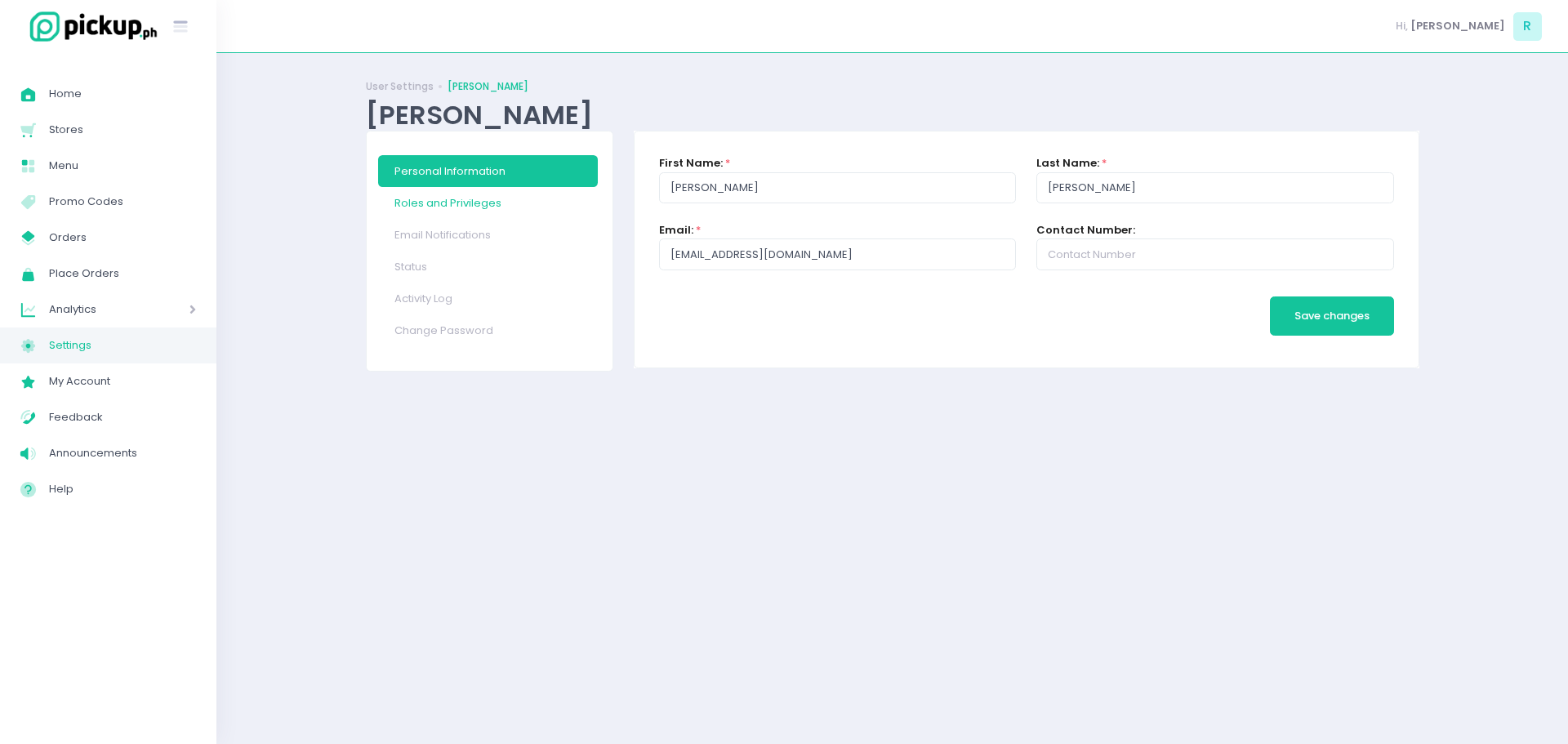
checkbox input "true"
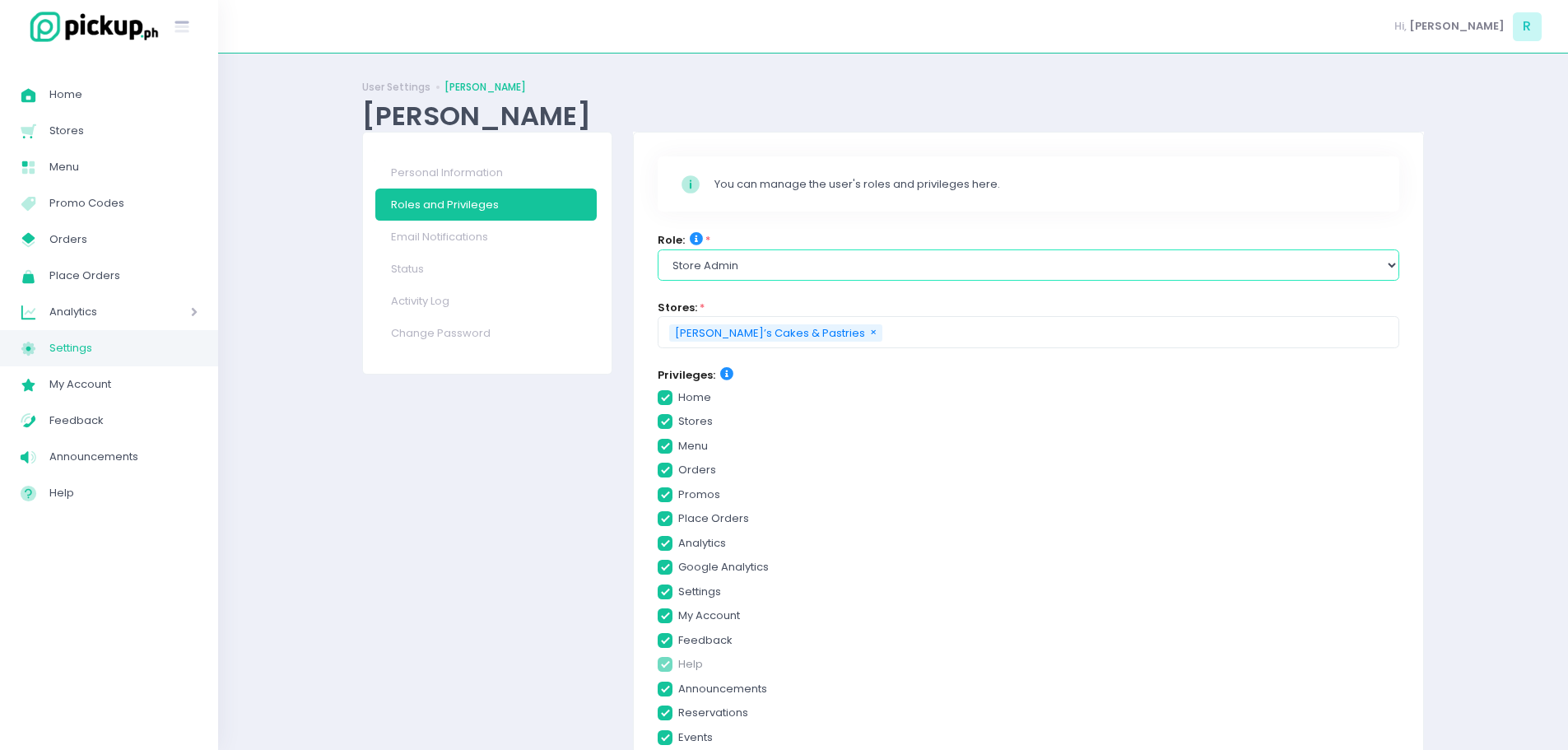
click at [1295, 263] on select "Select Role store admin console user console user dispatch console user counter" at bounding box center [1029, 264] width 742 height 31
click at [1292, 265] on select "Select Role store admin console user console user dispatch console user counter" at bounding box center [1029, 264] width 742 height 31
click at [1176, 261] on select "Select Role store admin console user console user dispatch console user counter" at bounding box center [1029, 264] width 742 height 31
click at [778, 268] on select "Select Role store admin console user console user dispatch console user counter" at bounding box center [1029, 264] width 742 height 31
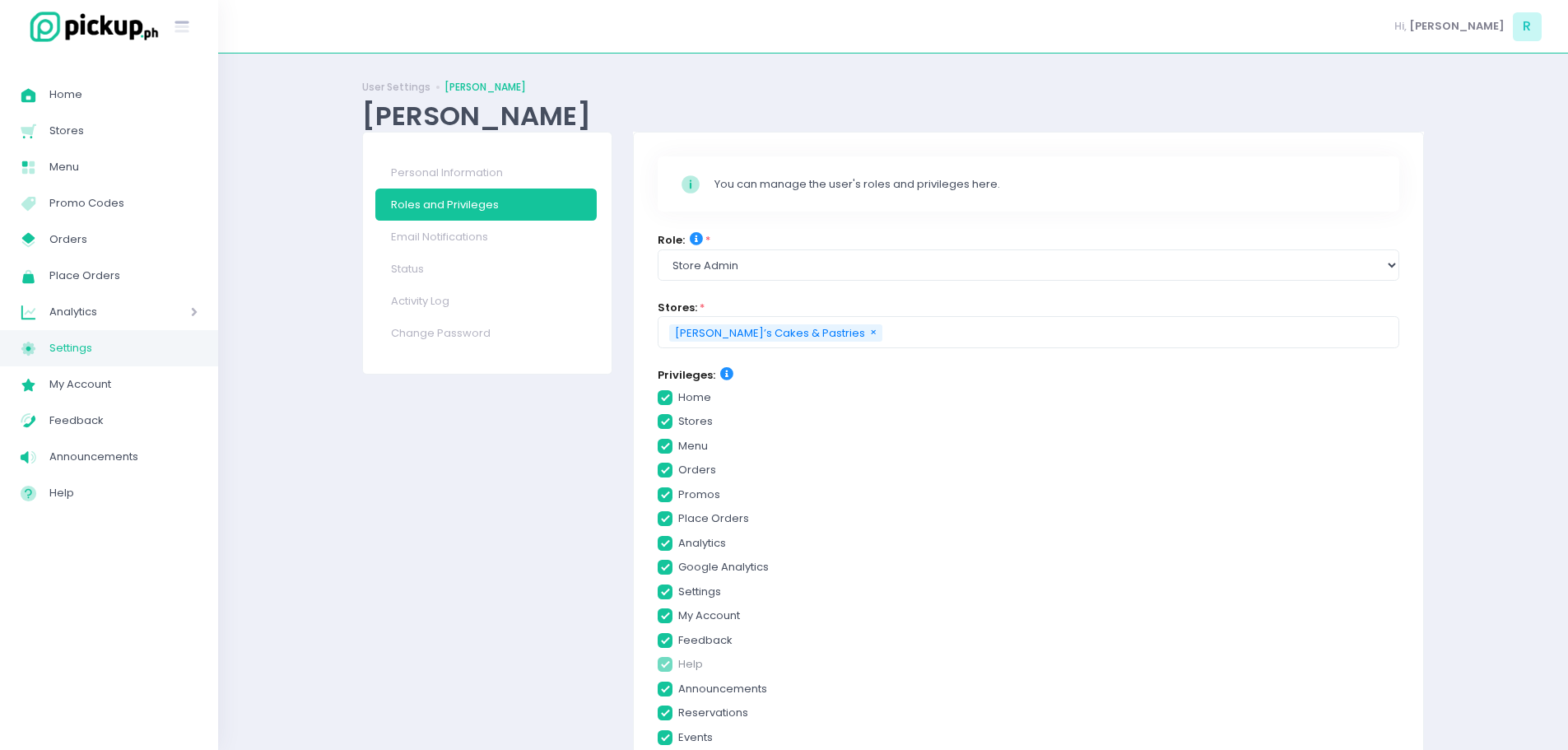
checkbox input "true"
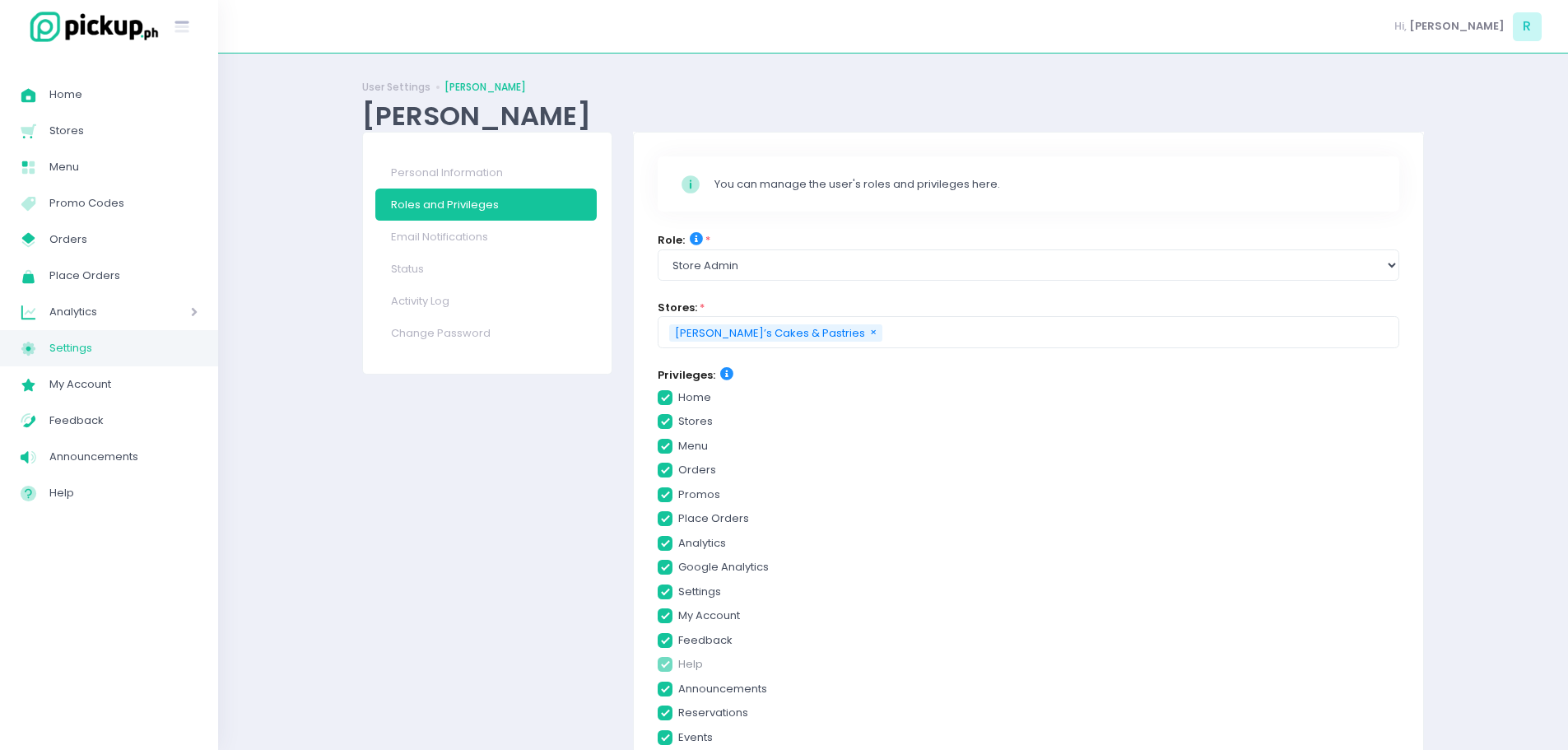
checkbox input "true"
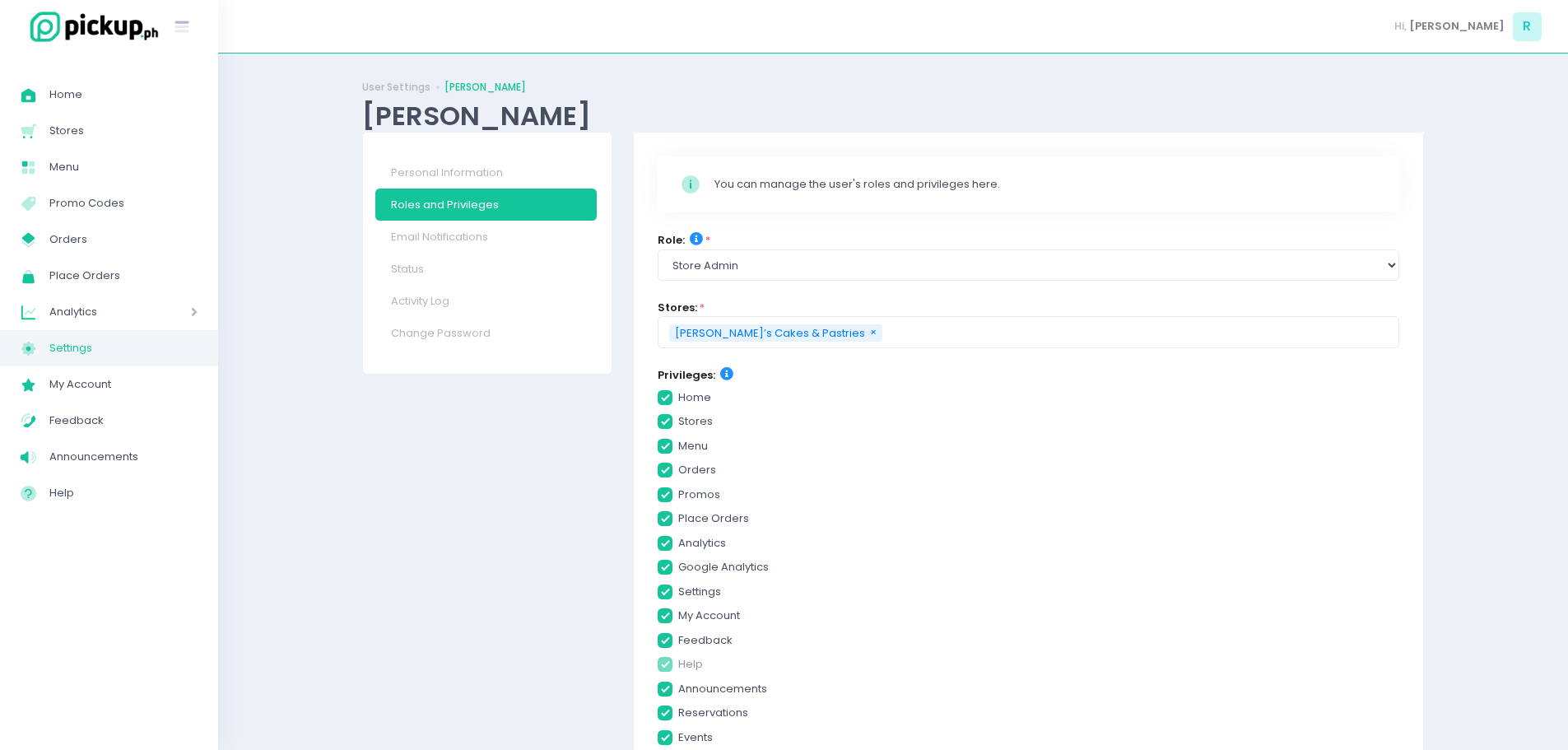
checkbox input "true"
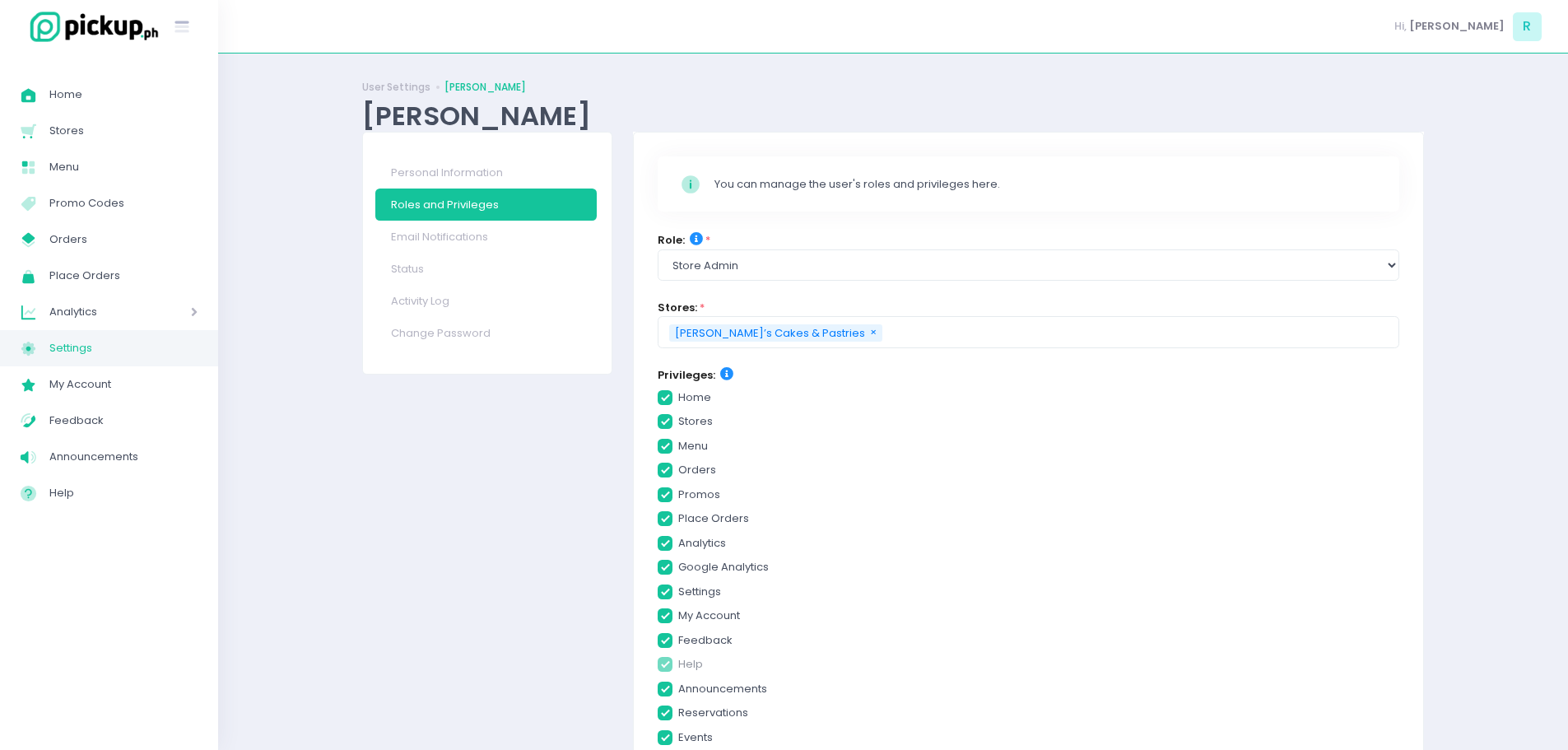
click at [434, 580] on div "Personal Information Roles and Privileges Email Notifications Status Activity L…" at bounding box center [487, 501] width 271 height 737
click at [76, 348] on span "Settings" at bounding box center [123, 349] width 148 height 22
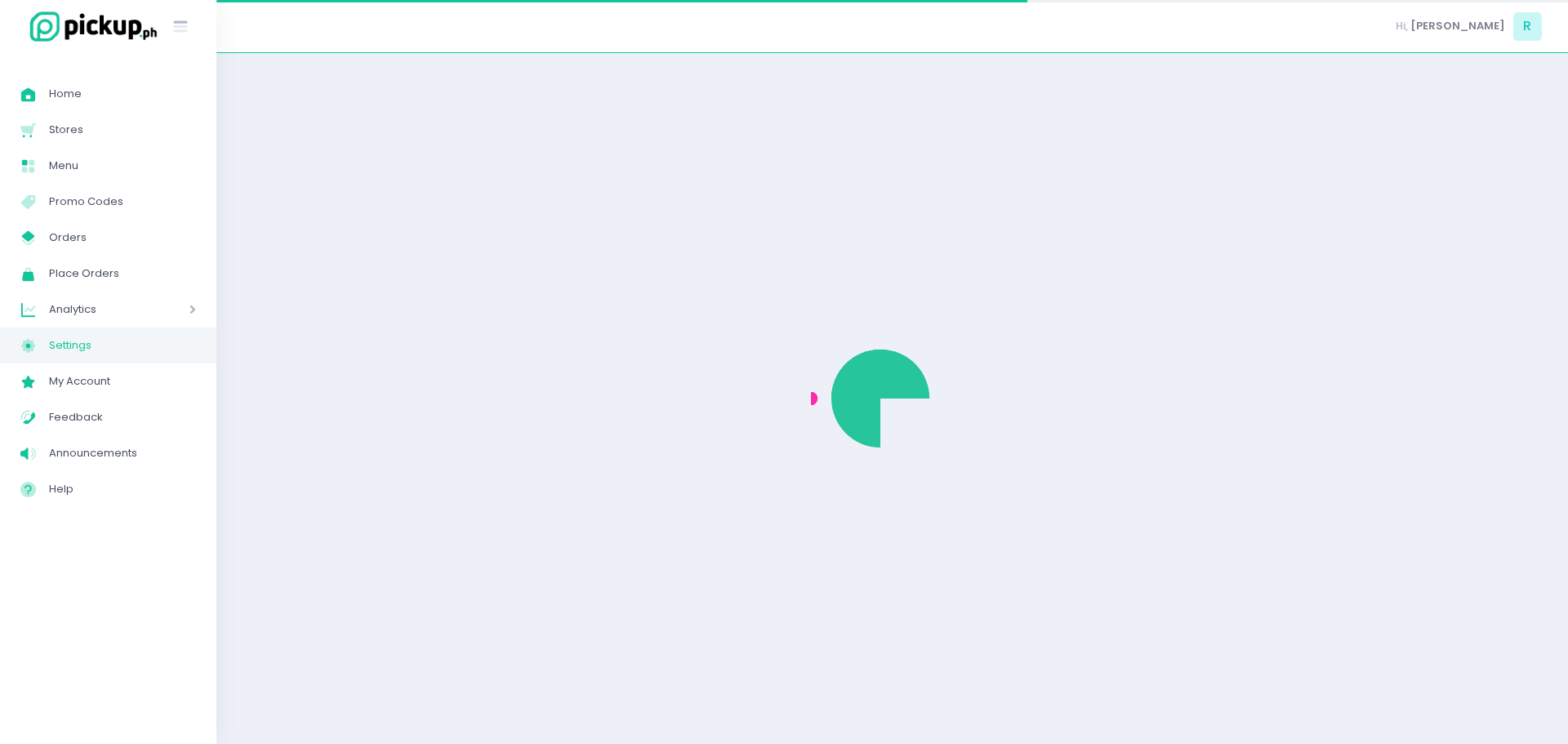
select select "active"
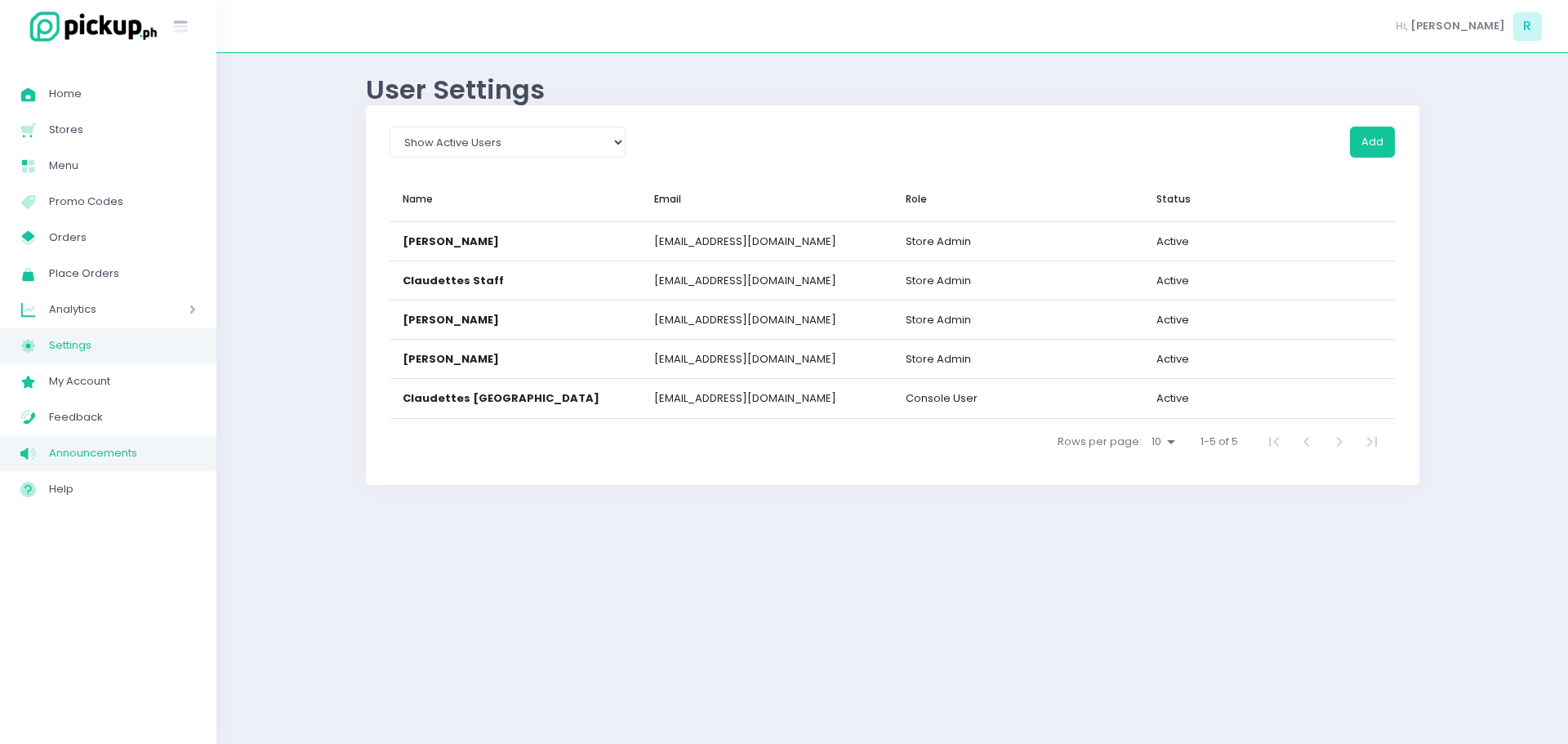
click at [98, 452] on span "Announcements" at bounding box center [122, 454] width 147 height 22
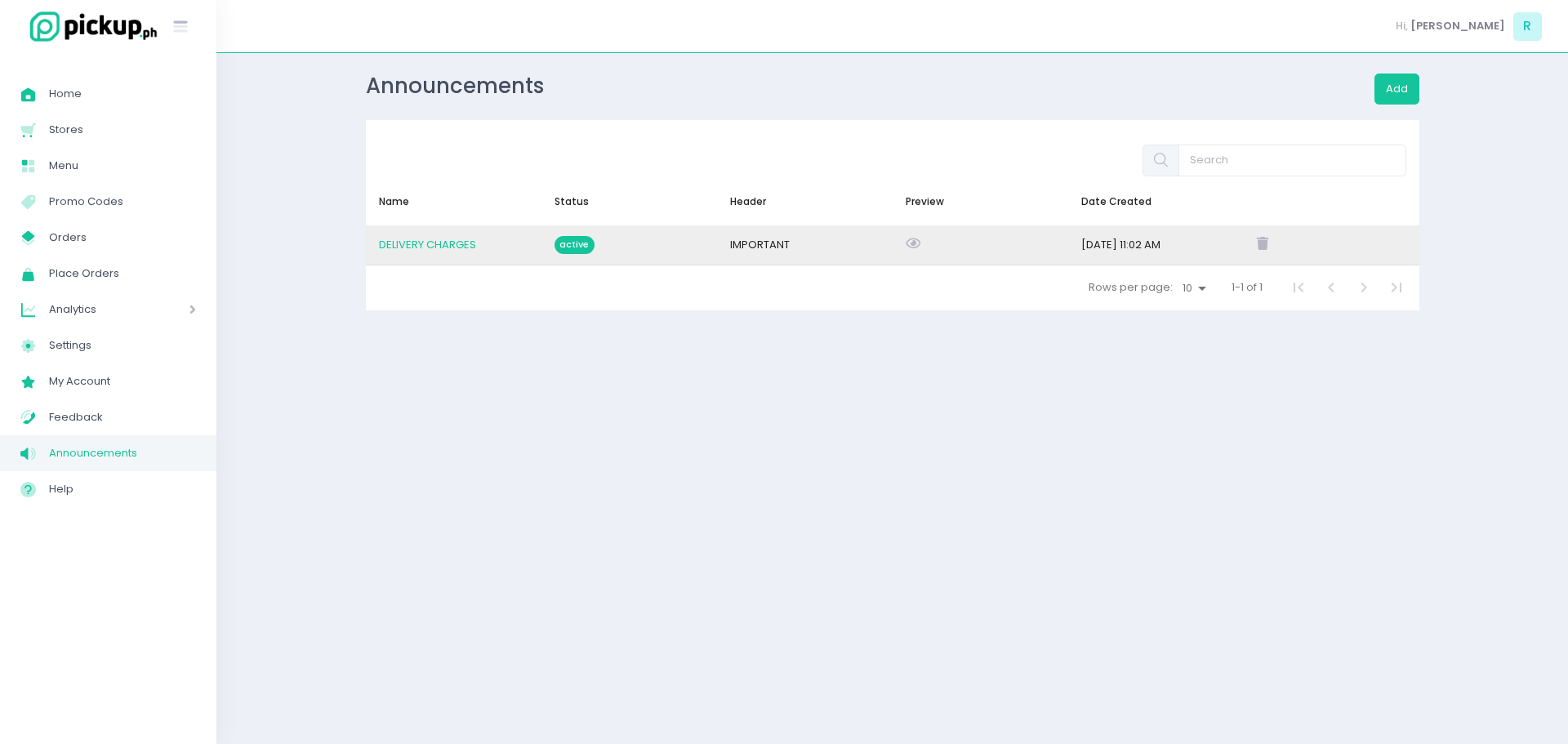
click at [433, 247] on span "DELIVERY CHARGES" at bounding box center [428, 245] width 97 height 16
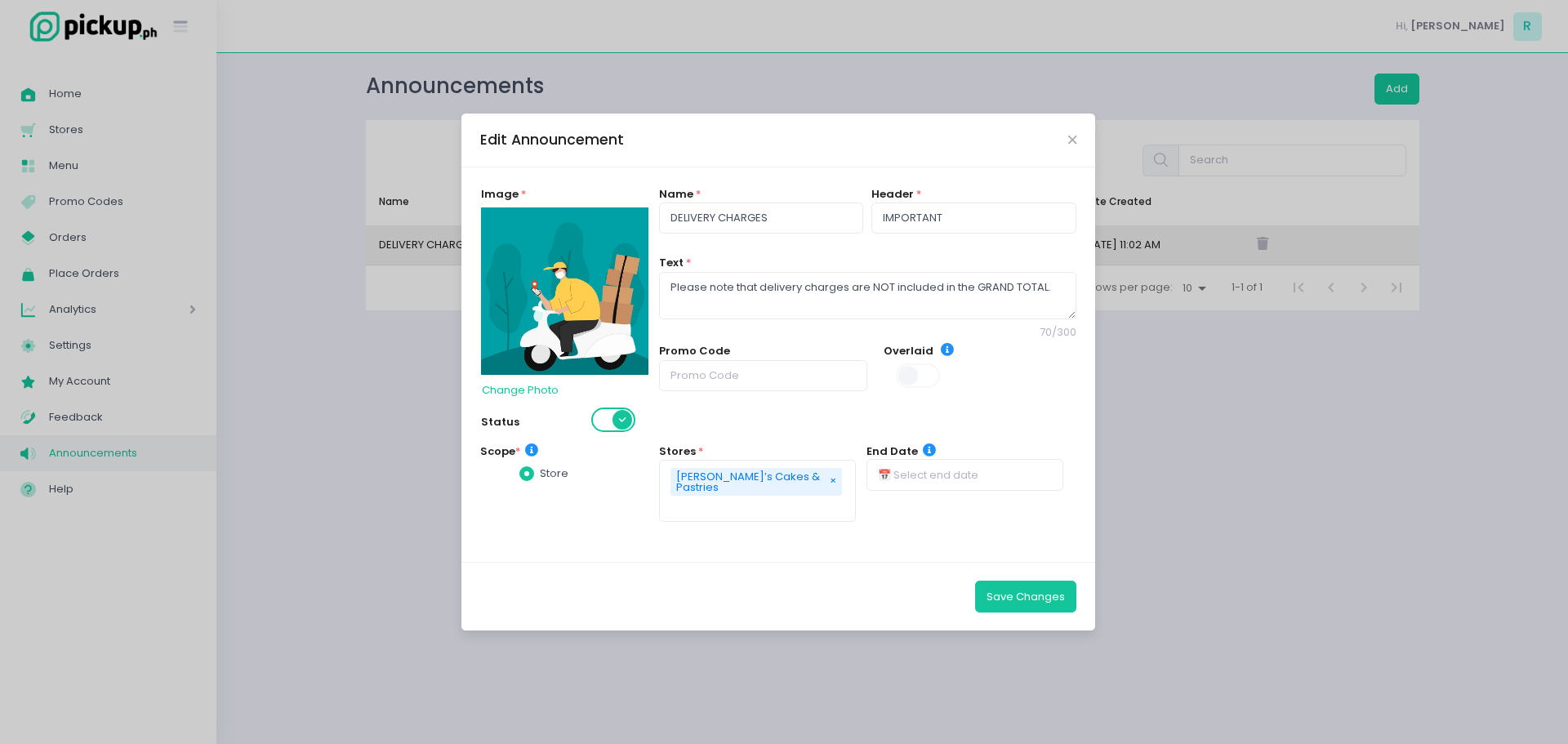
click at [1241, 657] on div "Edit Announcement Image * Change Photo Status Name * DELIVERY CHARGES Header * …" at bounding box center [784, 372] width 1568 height 744
click at [1026, 601] on button "Save Changes" at bounding box center [1026, 596] width 101 height 31
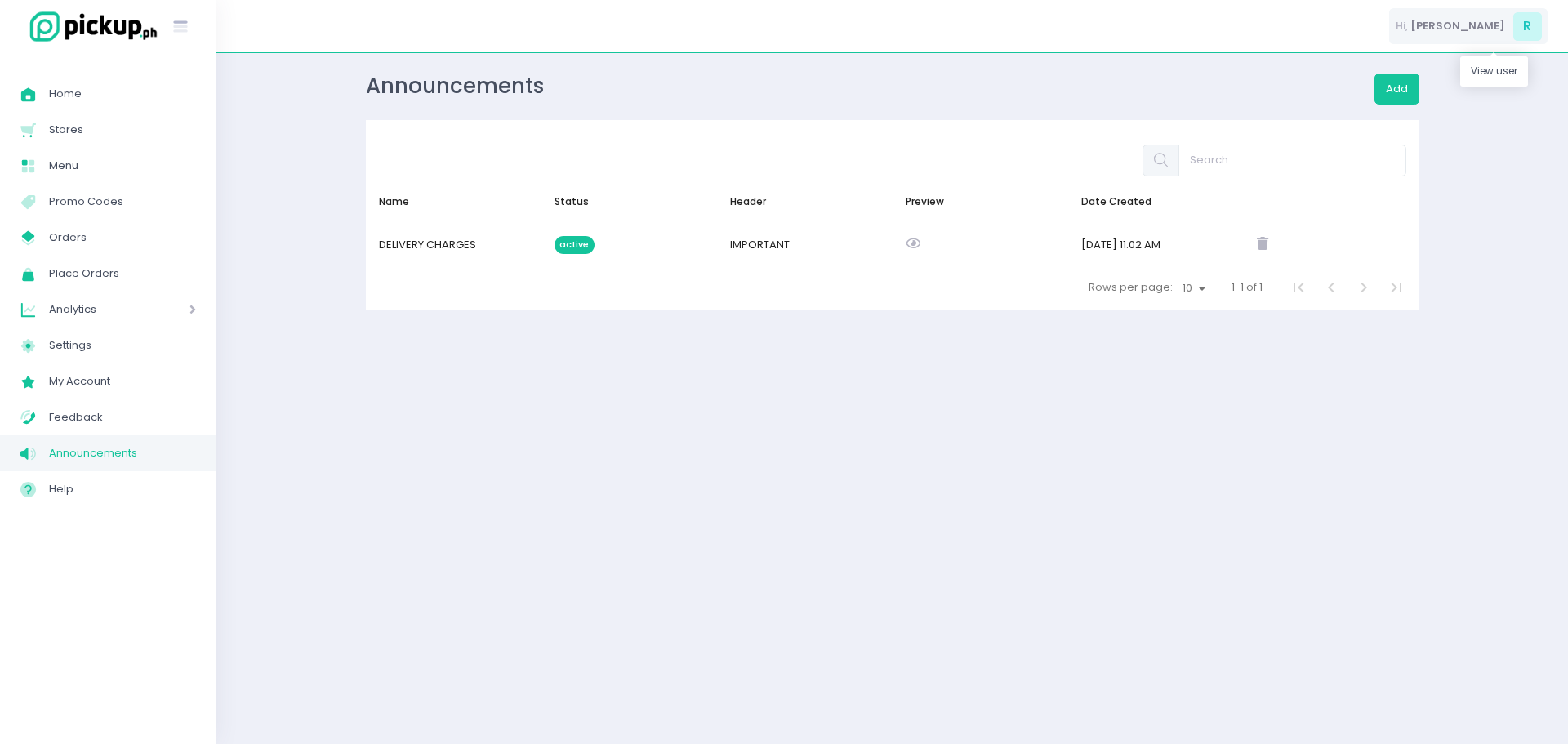
click at [1527, 30] on span "R" at bounding box center [1528, 26] width 29 height 29
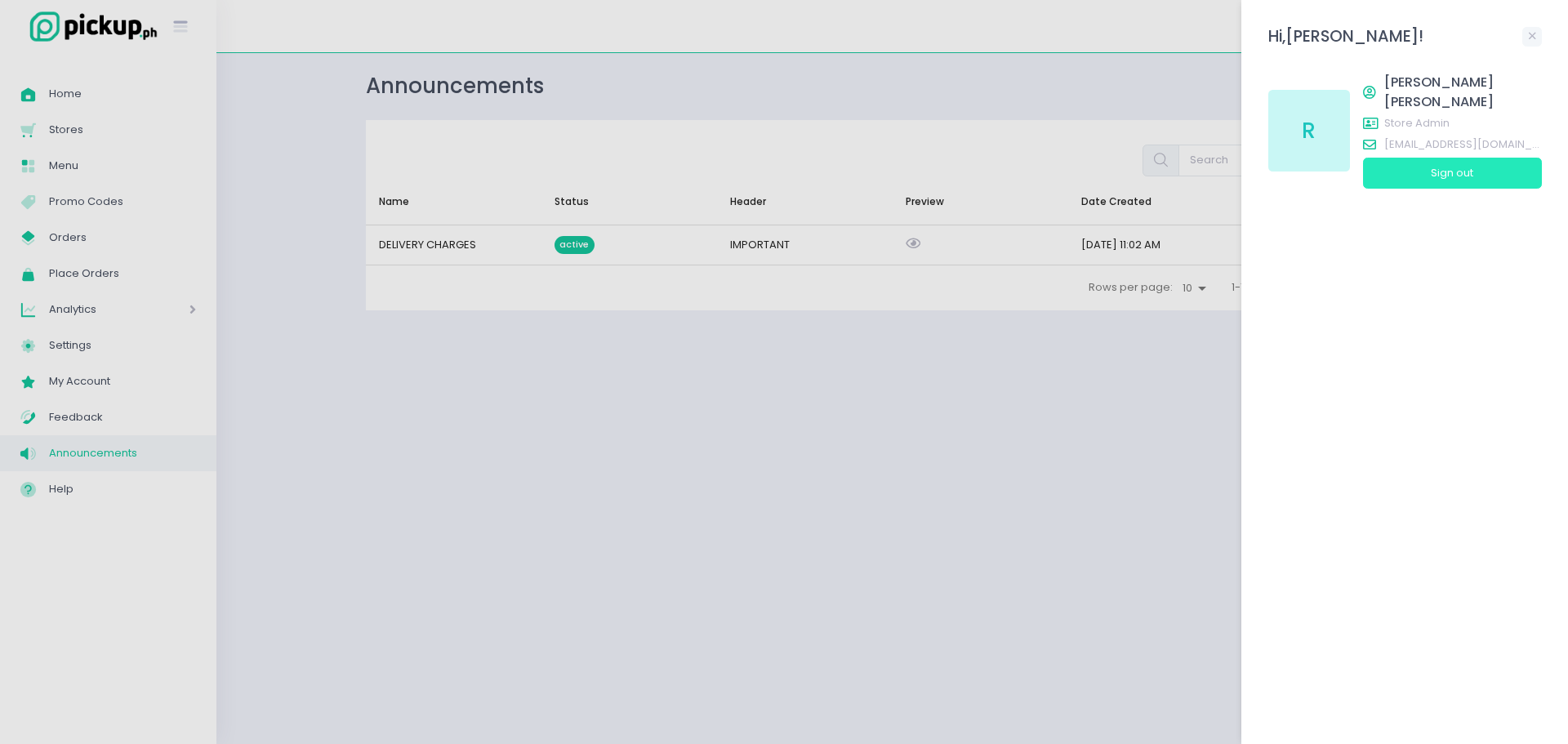
click at [1449, 158] on button "Sign out" at bounding box center [1452, 172] width 179 height 31
